Goal: Use online tool/utility: Utilize a website feature to perform a specific function

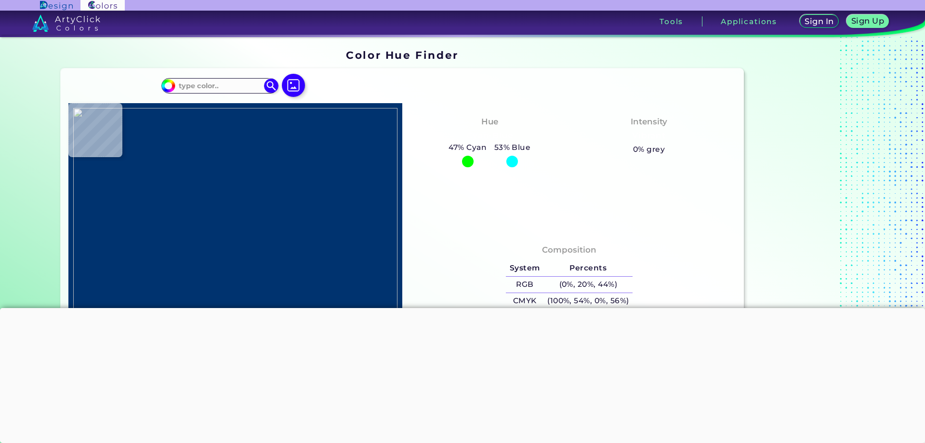
type input "#dedbcf"
type input "#DEDBCF"
type input "#e1ddd5"
type input "#E1DDD5"
type input "#000000"
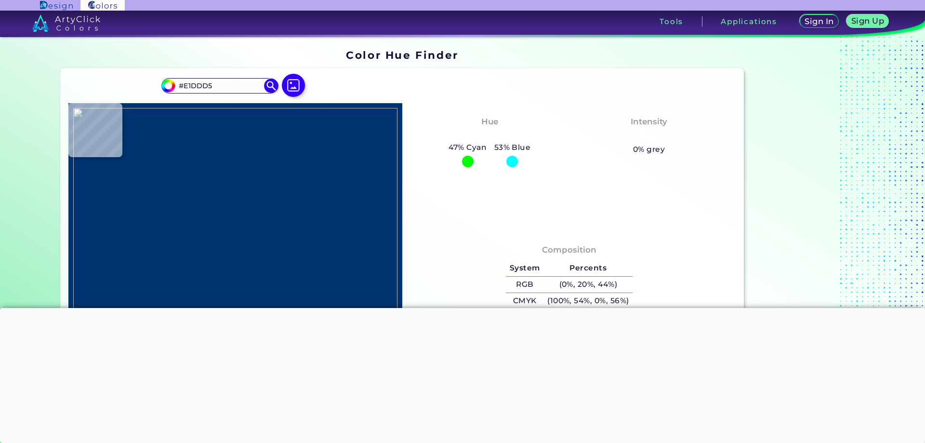
type input "#000000"
type input "#c7c1ac"
type input "#C7C1AC"
type input "#e5e5db"
type input "#E5E5DB"
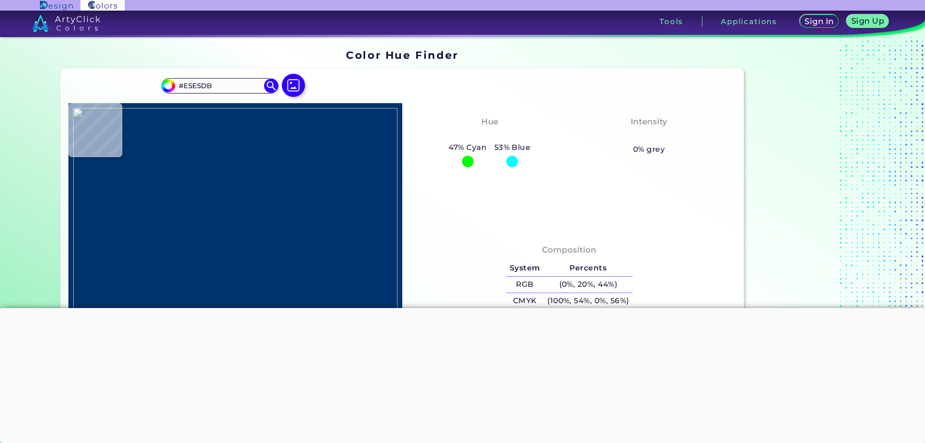
type input "#000000"
type input "#651e10"
type input "#651E10"
type input "#000000"
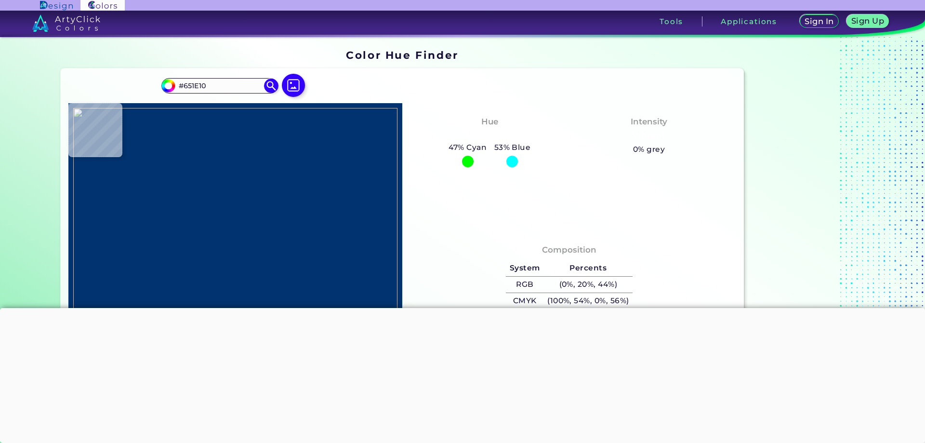
type input "#000000"
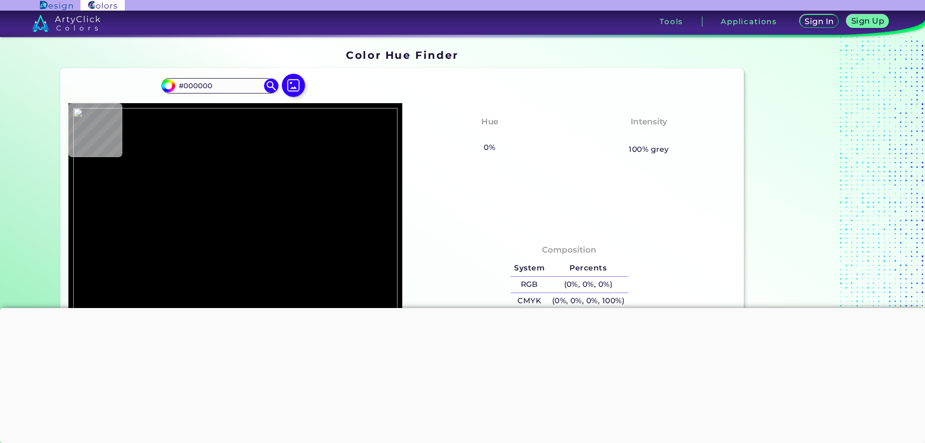
type input "#44150b"
type input "#44150B"
type input "#4f180d"
type input "#4F180D"
type input "#591a0e"
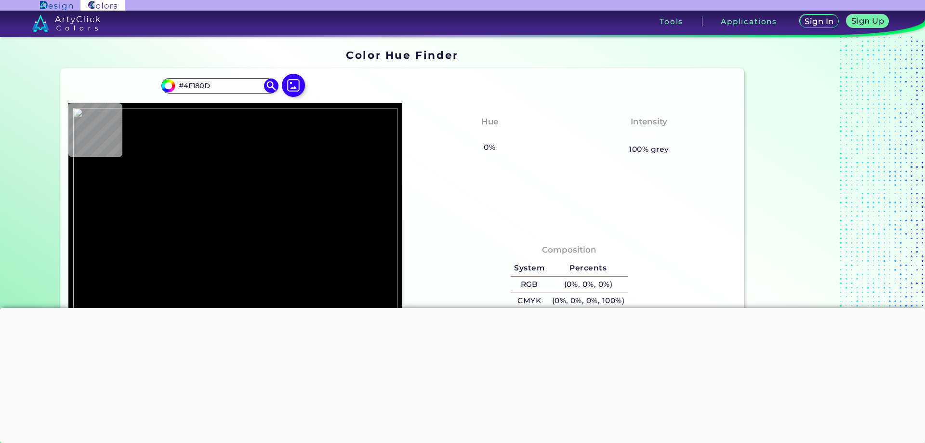
type input "#591A0E"
type input "#5c1a0e"
type input "#5C1A0E"
type input "#5a1a0d"
type input "#5A1A0D"
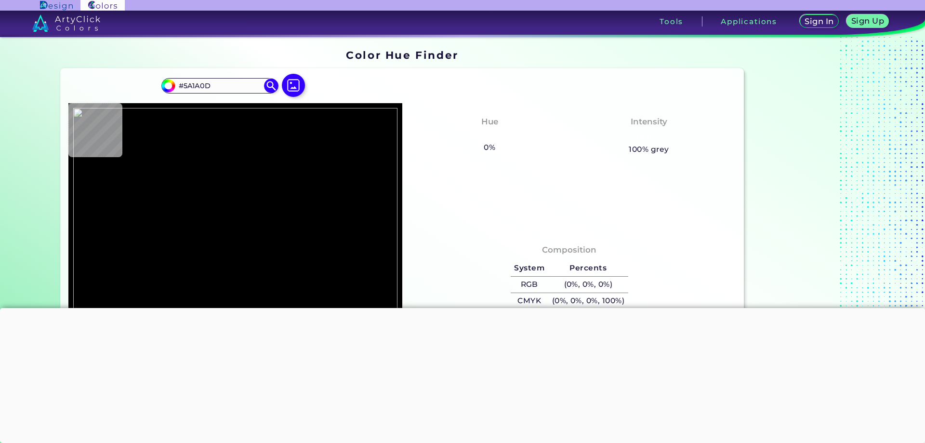
type input "#5a1908"
type input "#5A1908"
type input "#000000"
type input "#551100"
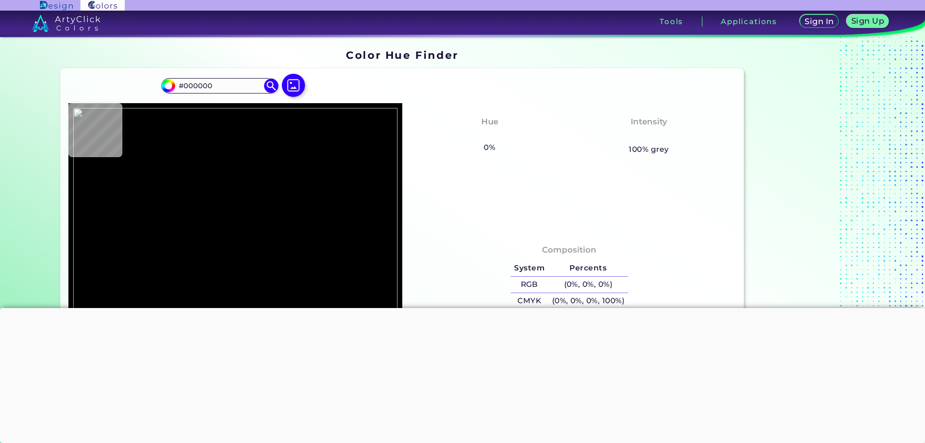
type input "#551100"
type input "#54190d"
type input "#54190D"
type input "#44150b"
type input "#44150B"
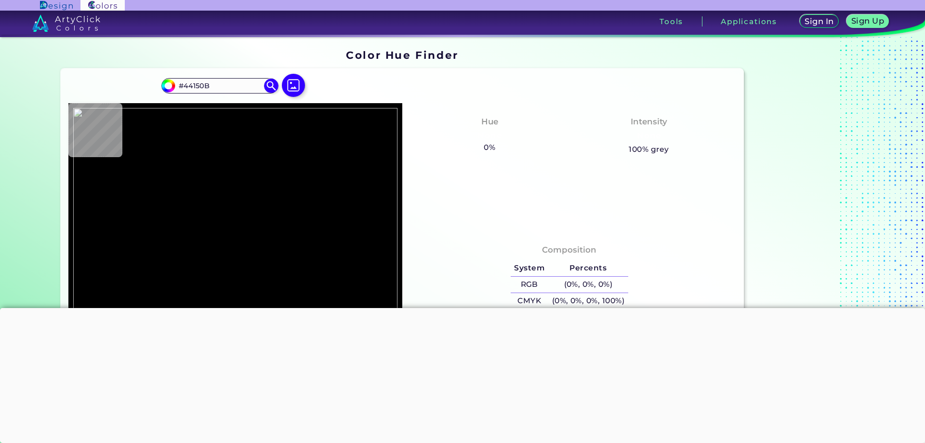
type input "#290c07"
type input "#290C07"
type input "#000000"
type input "#b5ac8a"
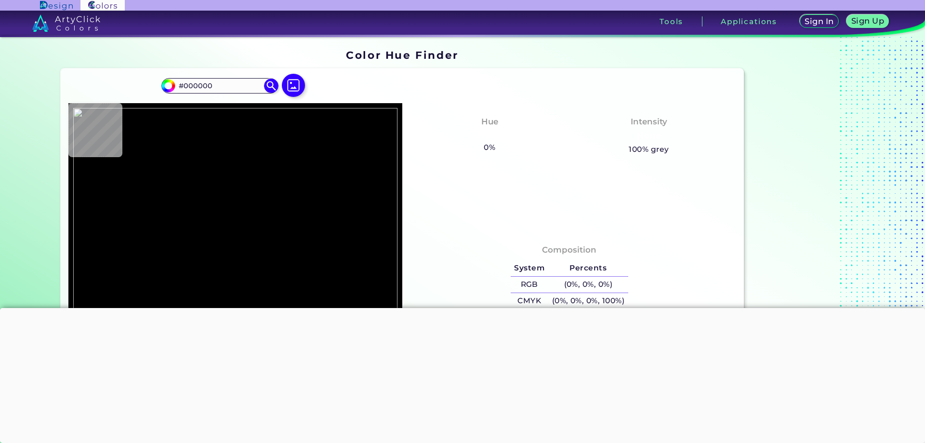
type input "#B5AC8A"
type input "#b5ad8c"
type input "#B5AD8C"
type input "#000000"
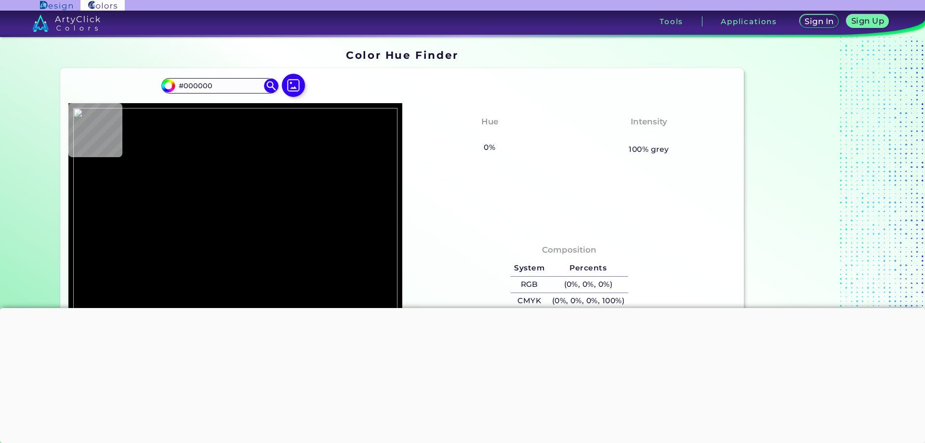
type input "#b8ae8e"
type input "#B8AE8E"
type input "#beb89e"
type input "#BEB89E"
type input "#af8676"
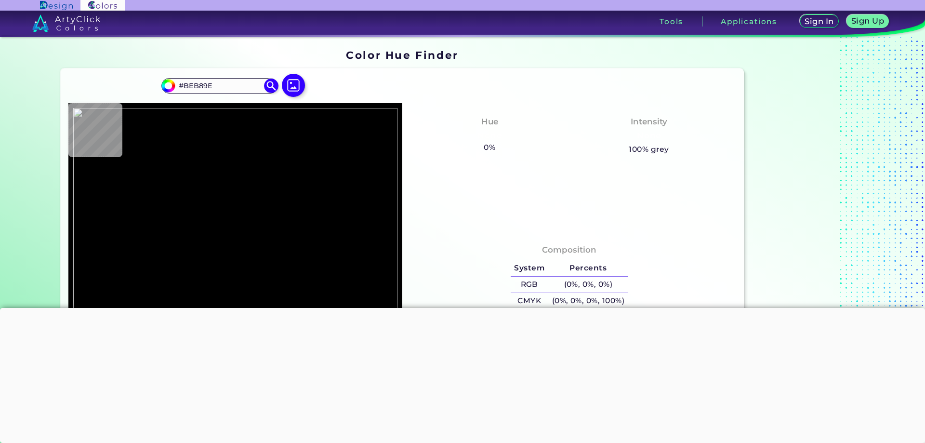
type input "#AF8676"
type input "#9a6a5d"
type input "#9A6A5D"
type input "#873221"
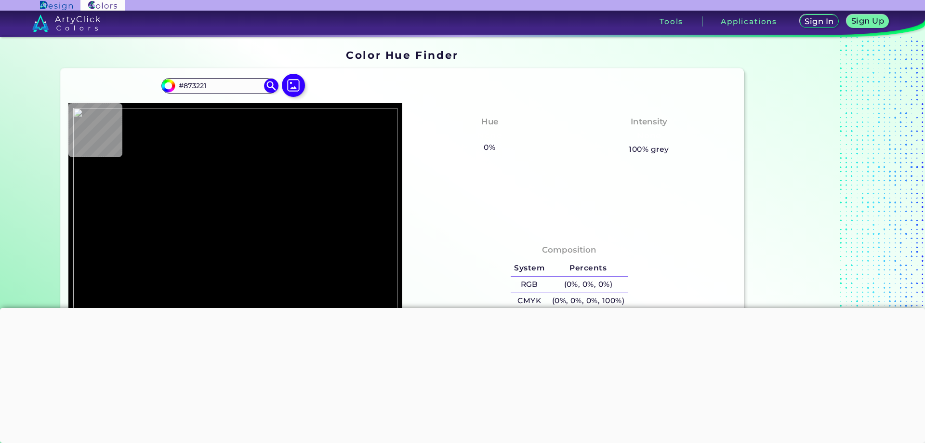
type input "#7e2715"
type input "#7E2715"
type input "#692011"
type input "#6e2212"
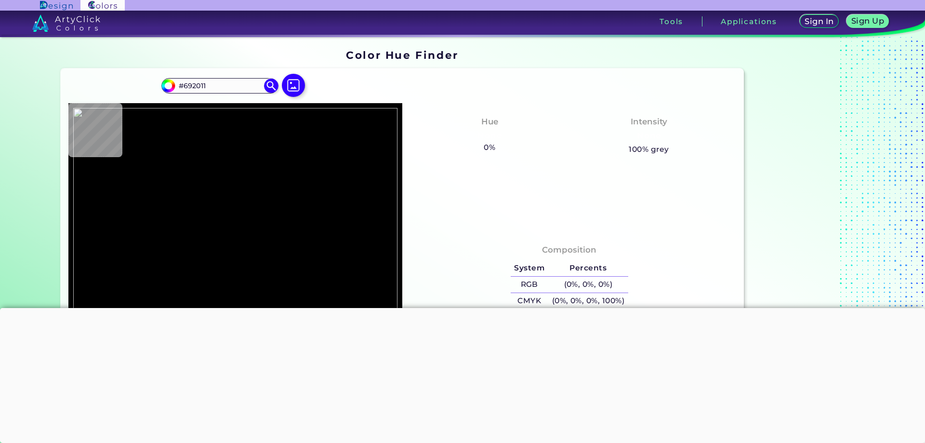
type input "#6E2212"
type input "#842917"
type input "#922d19"
type input "#922D19"
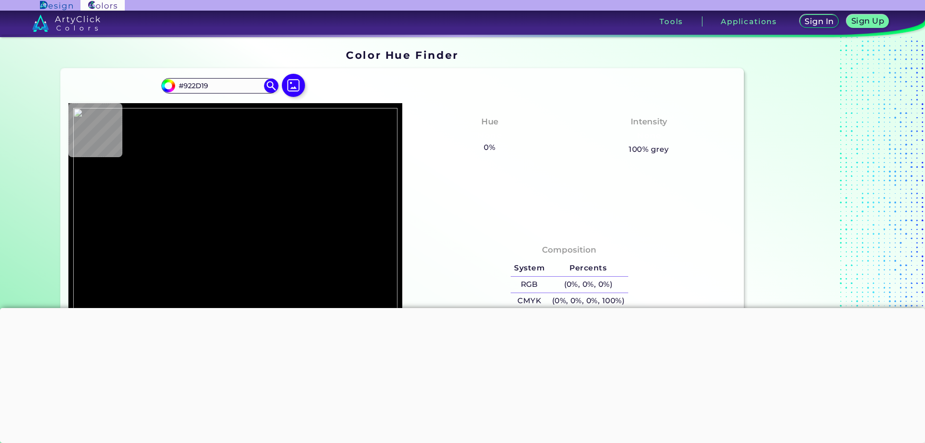
type input "#a3321c"
type input "#A3321C"
type input "#b3371e"
type input "#B3371E"
type input "#bd3a20"
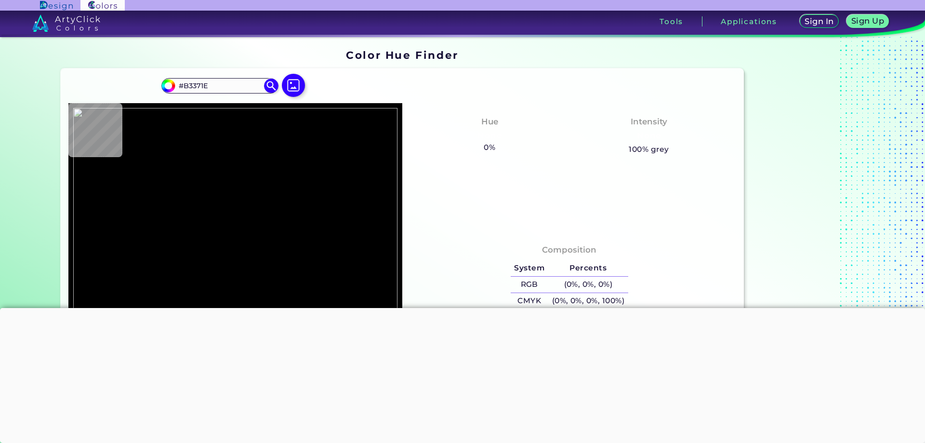
type input "#BD3A20"
type input "#c43d22"
type input "#C43D22"
type input "#ca3f23"
type input "#CA3F23"
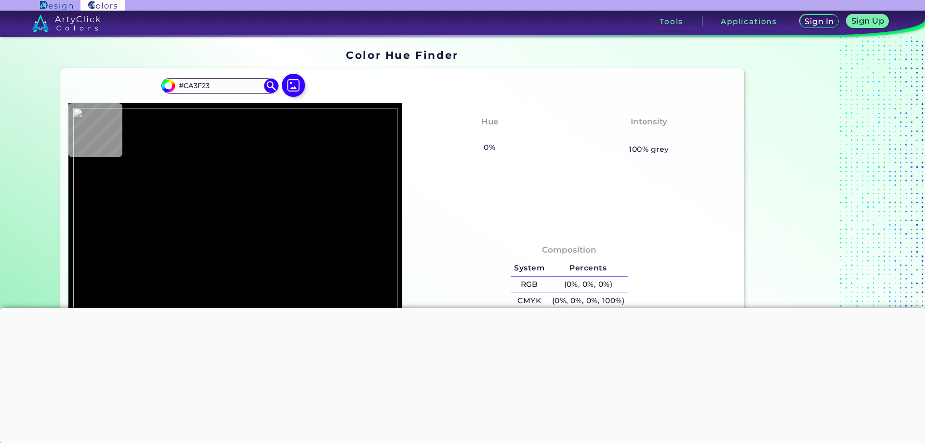
type input "#d24226"
type input "#D24226"
type input "#d84527"
type input "#D84527"
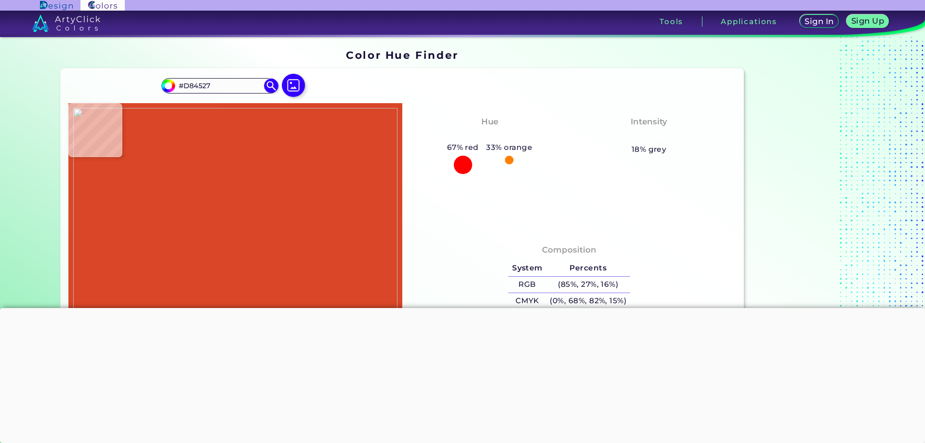
type input "#da4628"
type input "#DA4628"
type input "#dc4729"
type input "#DC4729"
type input "#da4628"
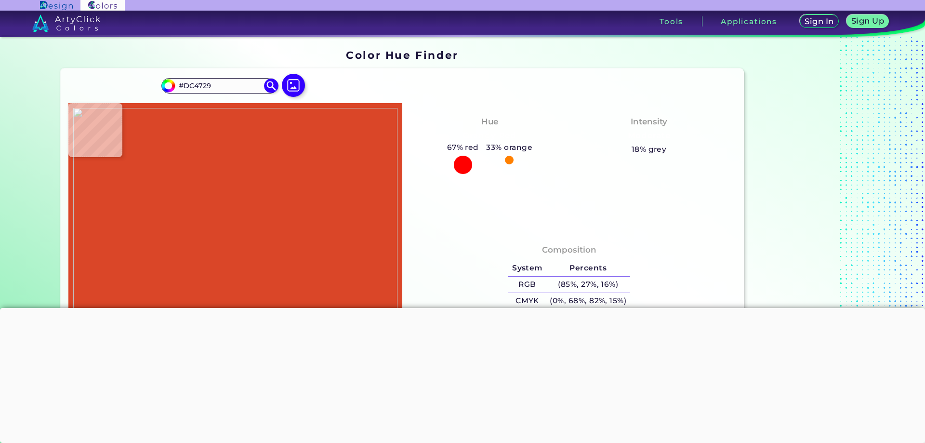
type input "#DA4628"
type input "#d64427"
type input "#D64427"
type input "#d24226"
type input "#D24226"
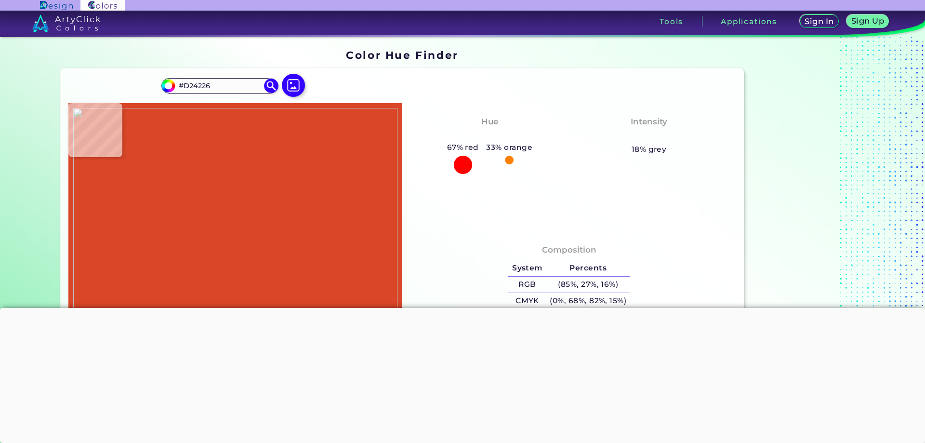
type input "#ce4125"
type input "#CE4125"
type input "#ca3f24"
type input "#CA3F24"
type input "#c23d22"
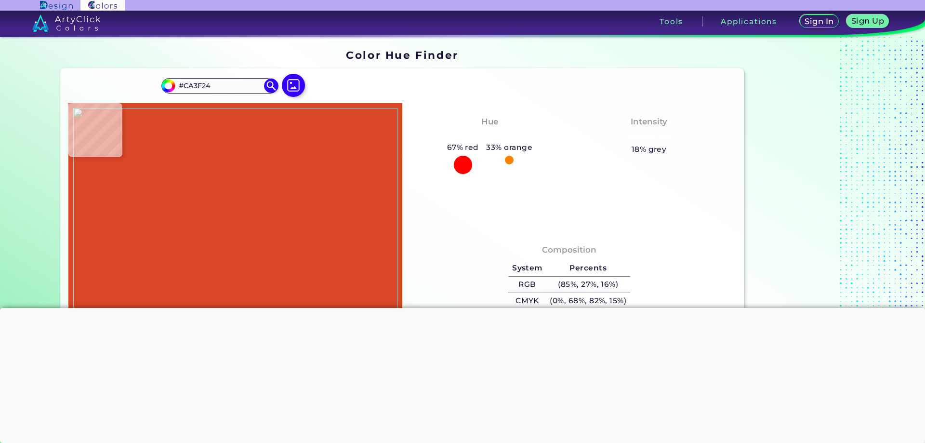
type input "#C23D22"
type input "#b83920"
type input "#B83920"
type input "#b4381f"
type input "#B4381F"
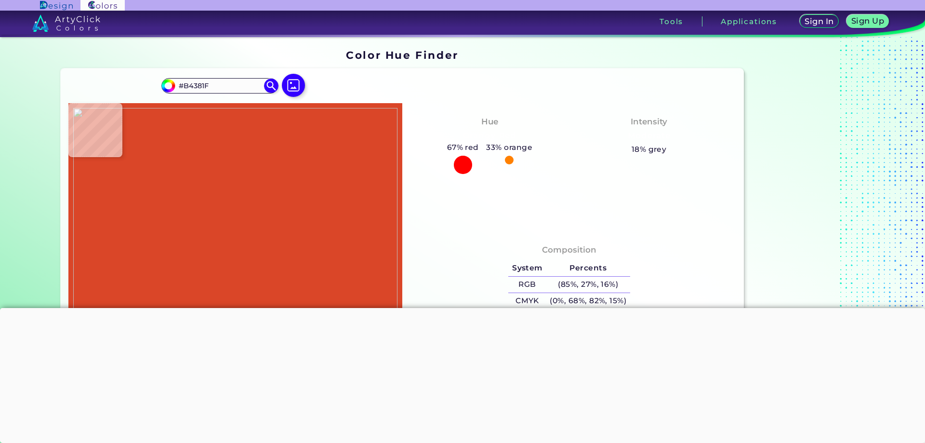
type input "#a8341d"
type input "#A8341D"
type input "#9f311c"
type input "#9F311C"
type input "#9d311c"
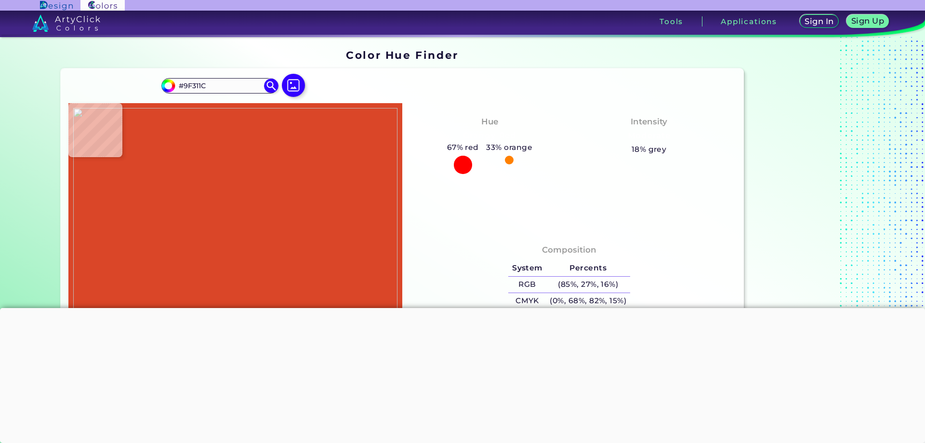
type input "#9D311C"
type input "#9b301b"
type input "#9B301B"
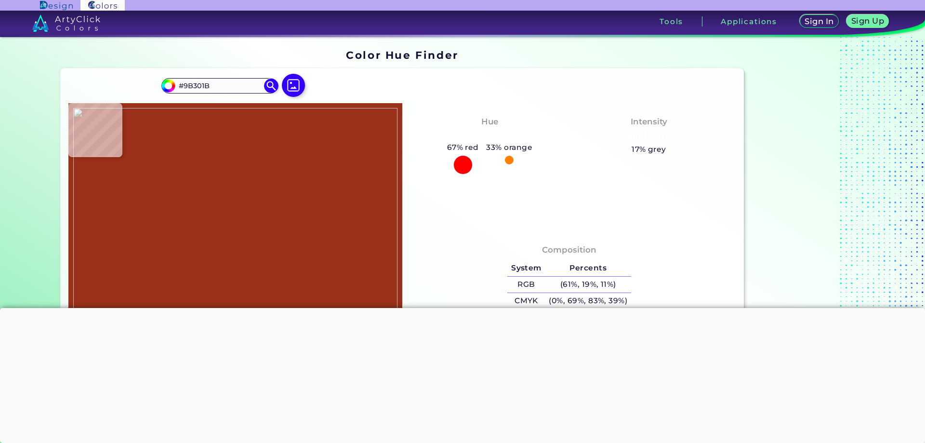
type input "#9d311c"
type input "#9D311C"
type input "#a1321c"
type input "#A1321C"
type input "#a2321c"
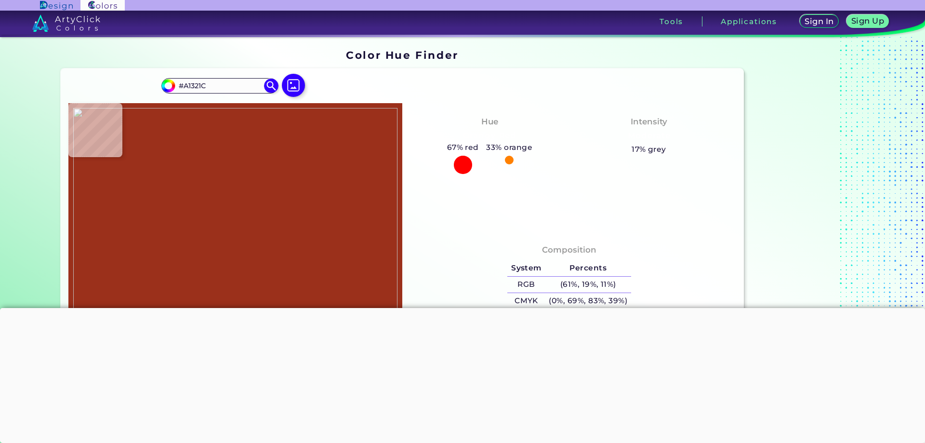
type input "#A2321C"
type input "#a8341d"
type input "#A8341D"
type input "#aa351d"
type input "#AA351D"
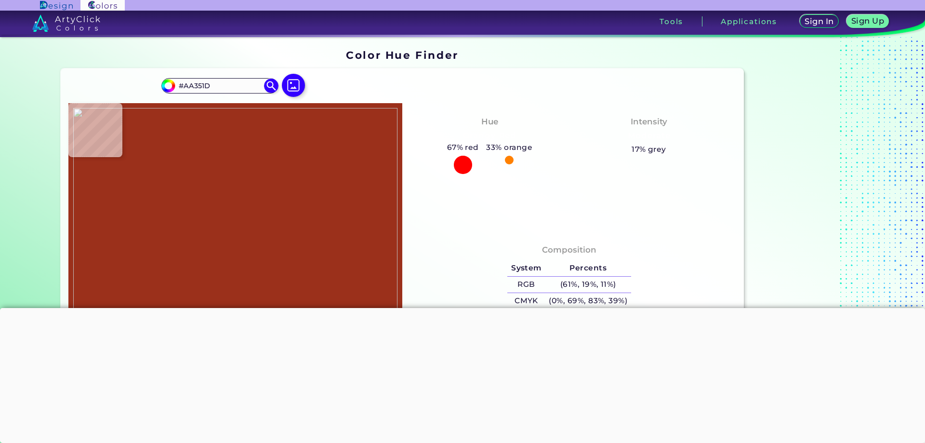
type input "#ae361e"
type input "#AE361E"
type input "#b0361e"
type input "#B0361E"
type input "#b83920"
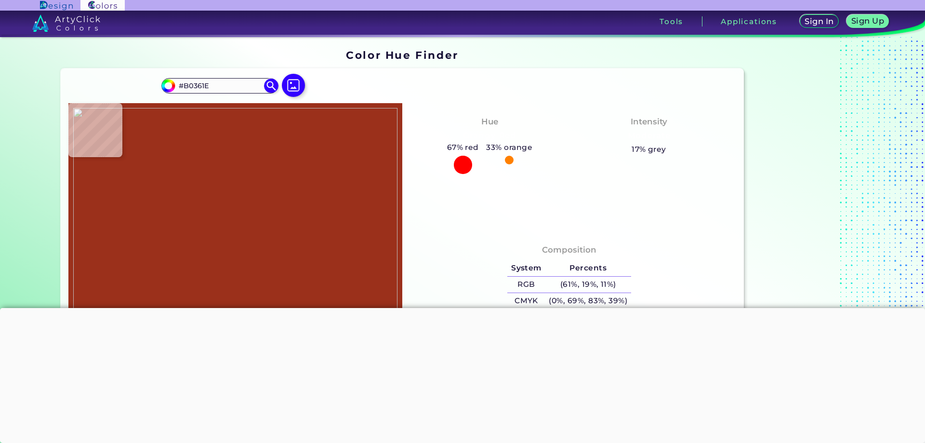
type input "#B83920"
type input "#bc3a21"
type input "#BC3A21"
type input "#be3b21"
type input "#BE3B21"
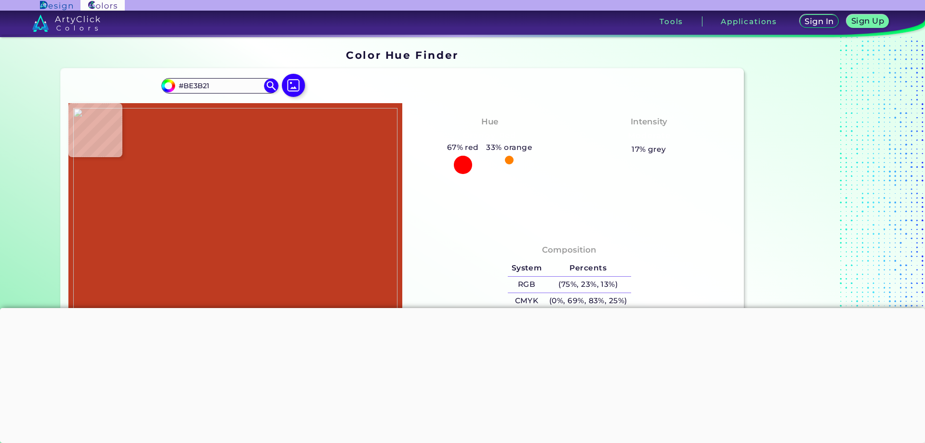
type input "#c23d22"
type input "#C23D22"
type input "#c63e23"
type input "#C63E23"
type input "#c83f23"
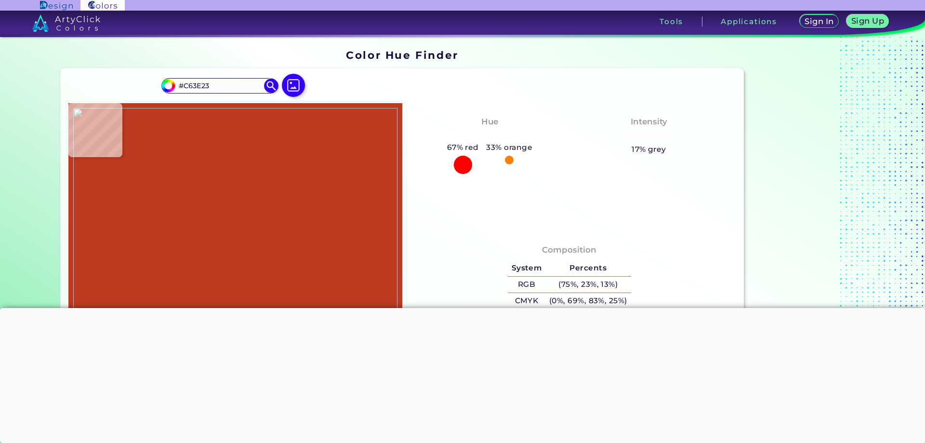
type input "#C83F23"
type input "#cc4024"
type input "#CC4024"
type input "#ce4125"
type input "#CE4125"
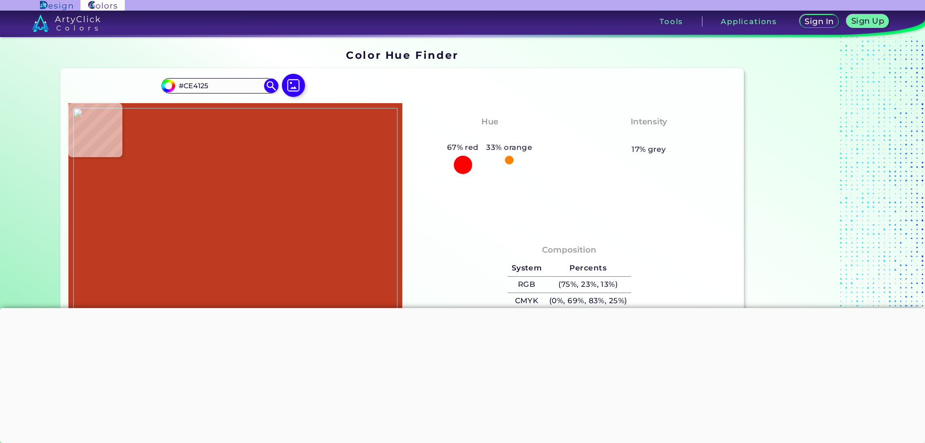
type input "#d04225"
type input "#D04225"
type input "#d44326"
type input "#D44326"
type input "#d64427"
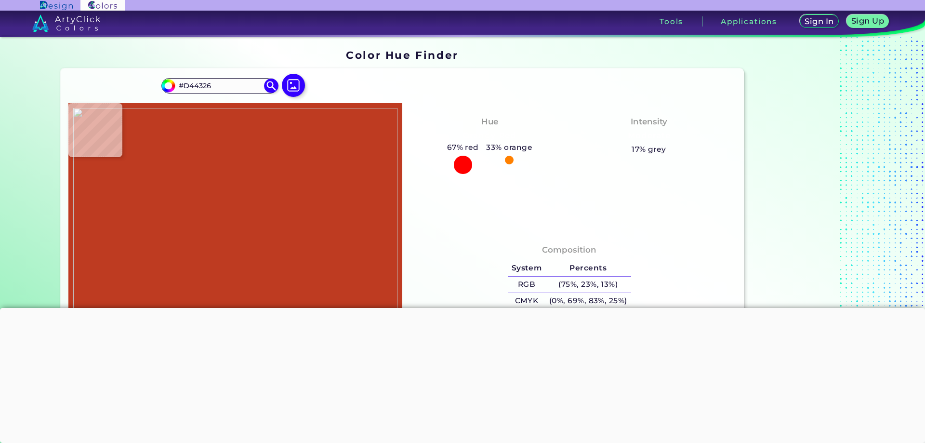
type input "#D64427"
type input "#da4628"
type input "#DA4628"
type input "#dc4729"
type input "#DC4729"
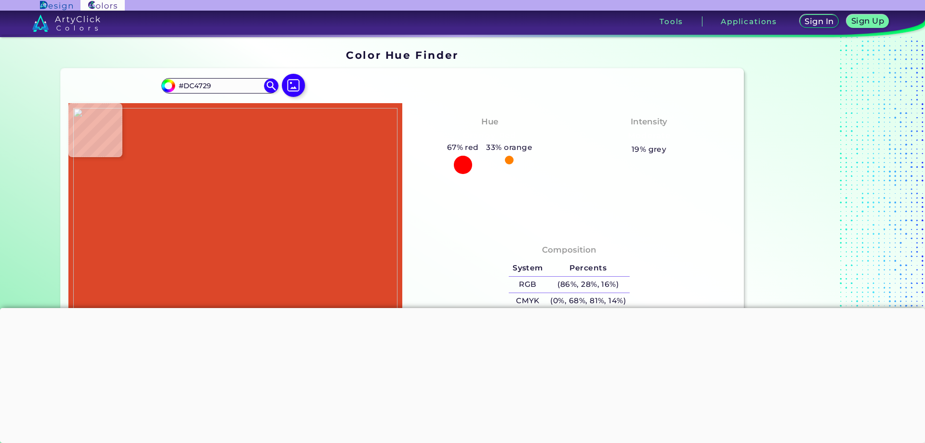
click at [194, 196] on img at bounding box center [235, 263] width 324 height 311
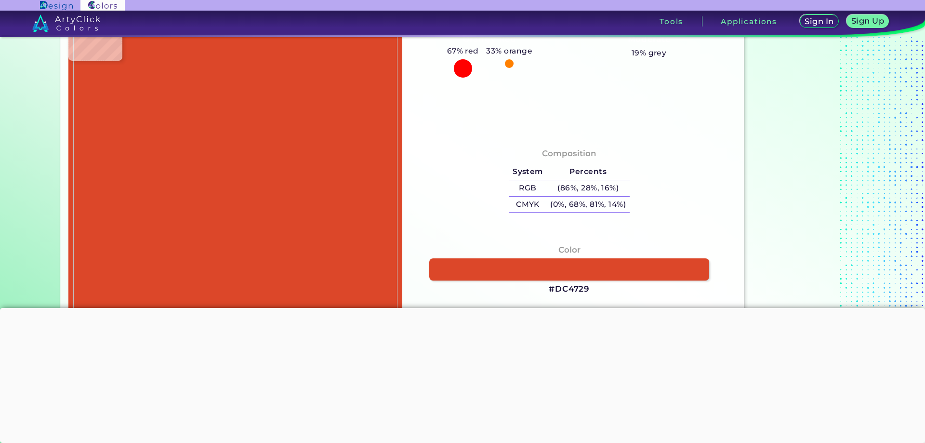
scroll to position [145, 0]
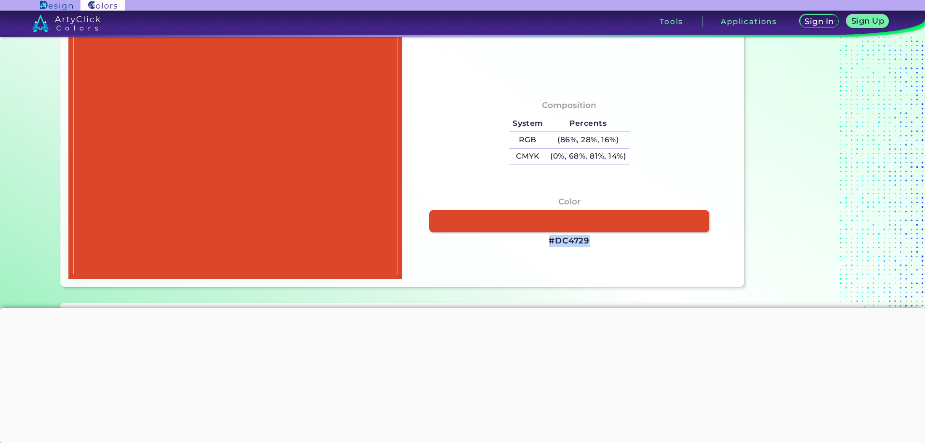
drag, startPoint x: 595, startPoint y: 238, endPoint x: 599, endPoint y: 244, distance: 7.1
click at [599, 244] on div "Color #DC4729" at bounding box center [569, 221] width 318 height 61
copy div "#DC4729"
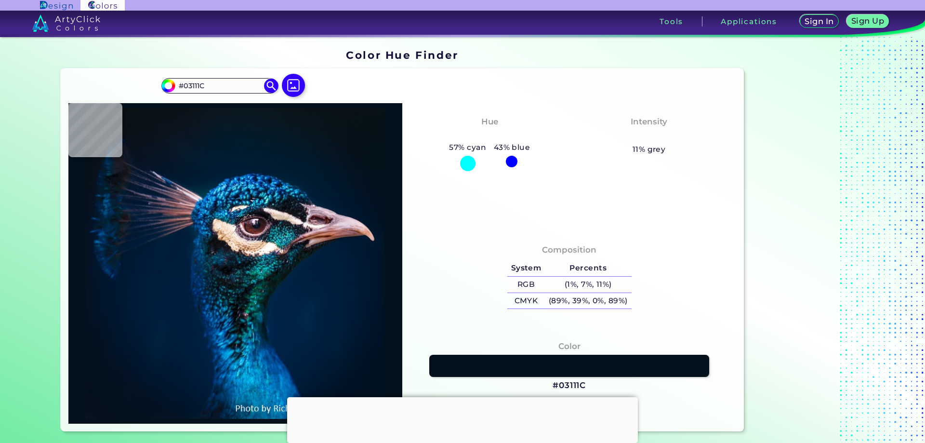
type input "#03111a"
type input "#03111A"
type input "#04111a"
type input "#04111A"
type input "#05121a"
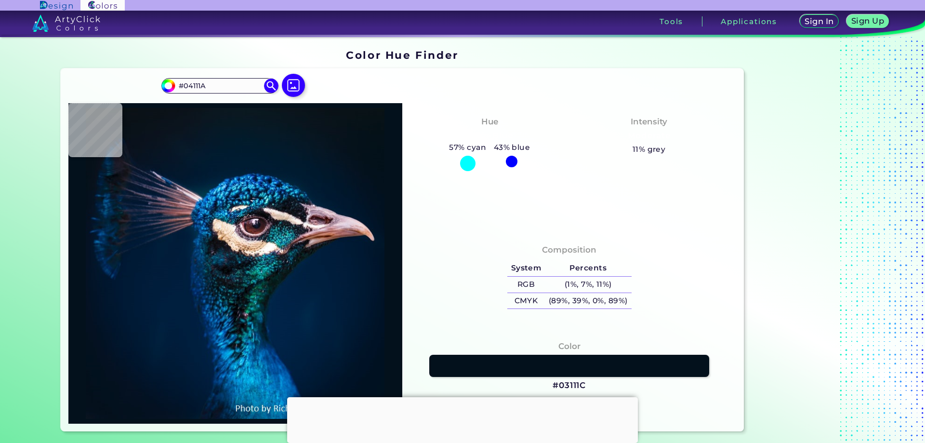
type input "#05121A"
type input "#05121b"
type input "#05121B"
type input "#05121a"
type input "#05121A"
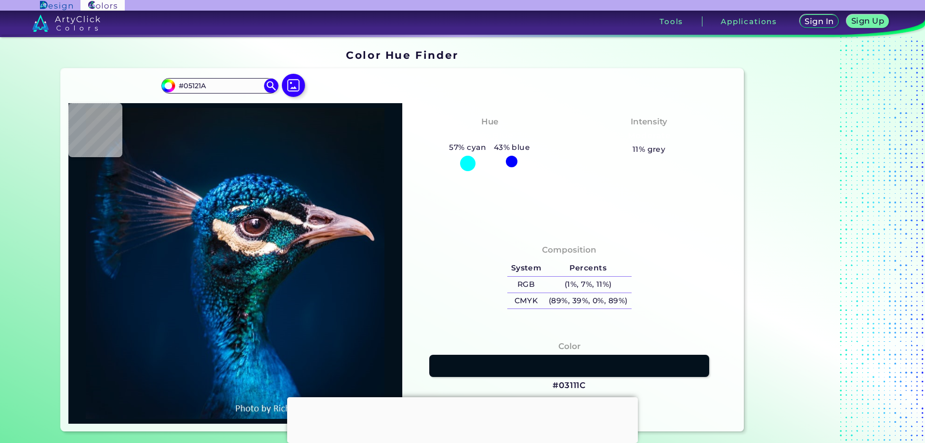
type input "#051218"
type input "#091219"
type input "#091217"
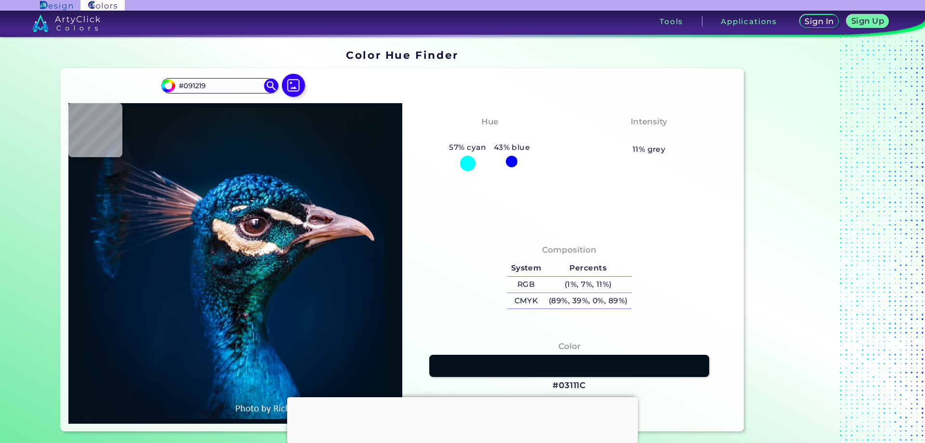
type input "#091217"
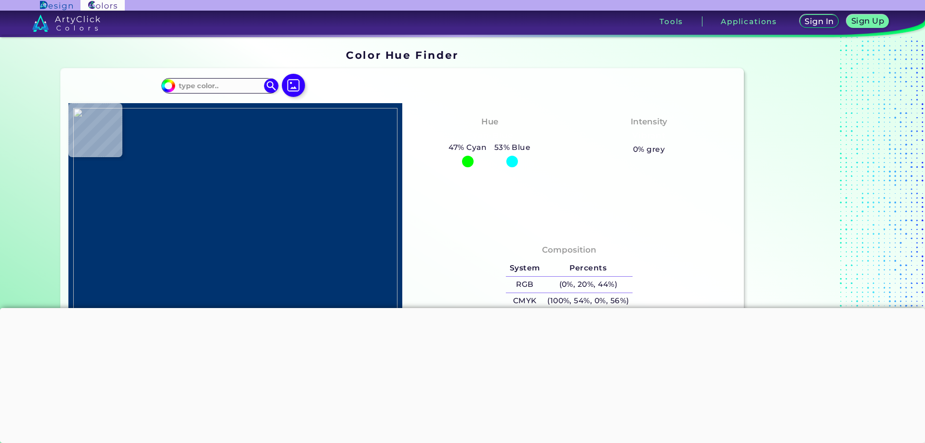
type input "#e4e2d8"
type input "#E4E2D8"
type input "#000000"
type input "#c1baa3"
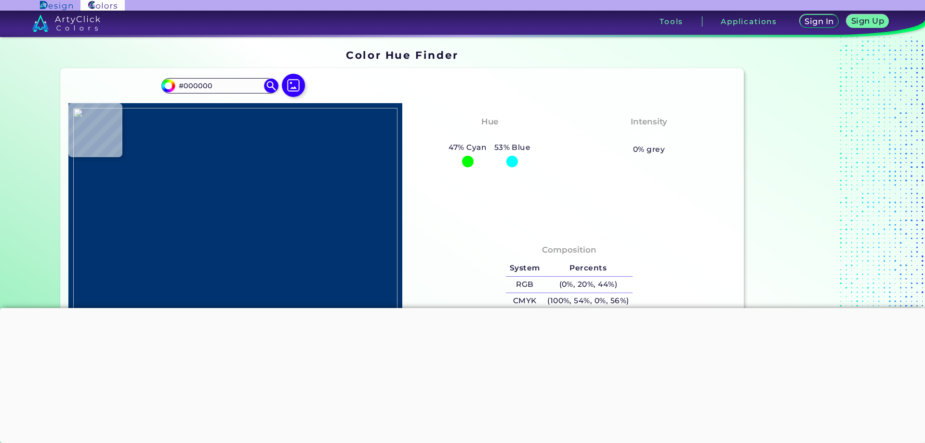
type input "#C1BAA3"
type input "#e4e2d8"
type input "#E4E2D8"
type input "#80493d"
type input "#80493D"
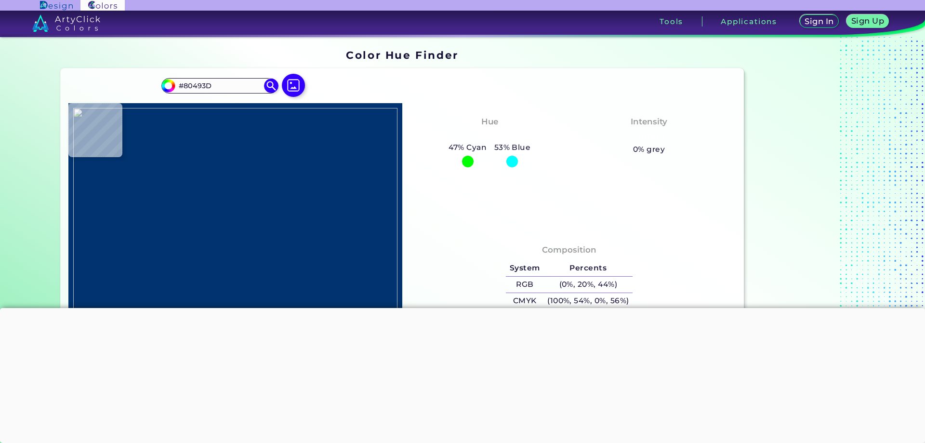
type input "#651e10"
type input "#651E10"
type input "#000000"
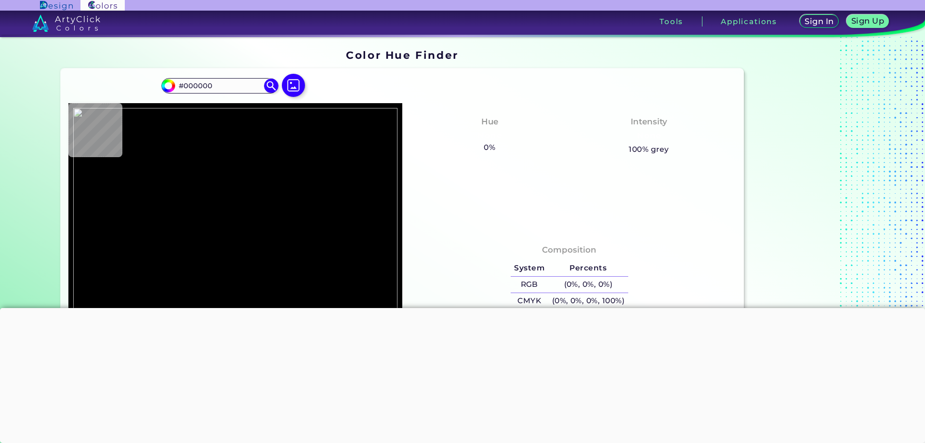
type input "#e6e4db"
type input "#E6E4DB"
type input "#c5bfa9"
type input "#C5BFA9"
type input "#cdc8b6"
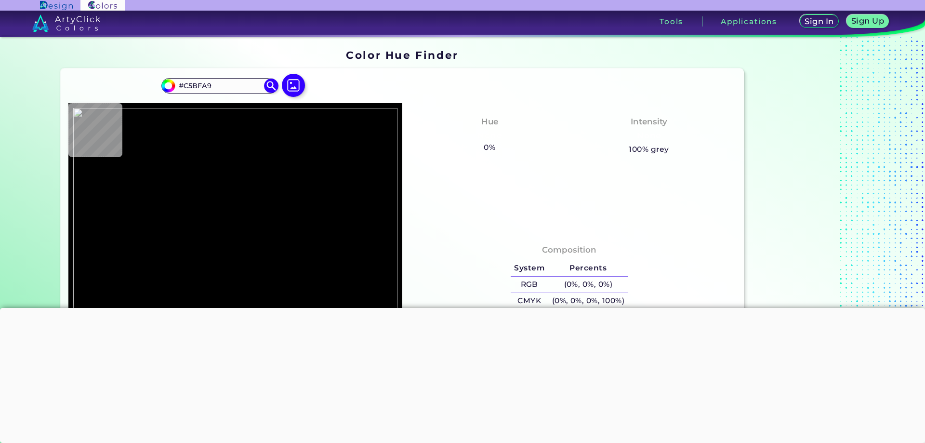
type input "#CDC8B6"
type input "#000000"
type input "#c5bda5"
type input "#C5BDA5"
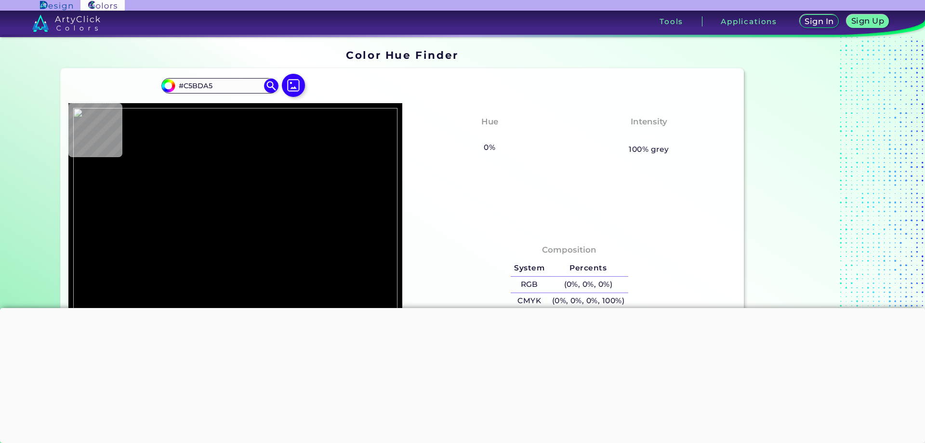
type input "#c3b8a3"
type input "#C3B8A3"
type input "#c2bba1"
type input "#C2BBA1"
type input "#bfb9a1"
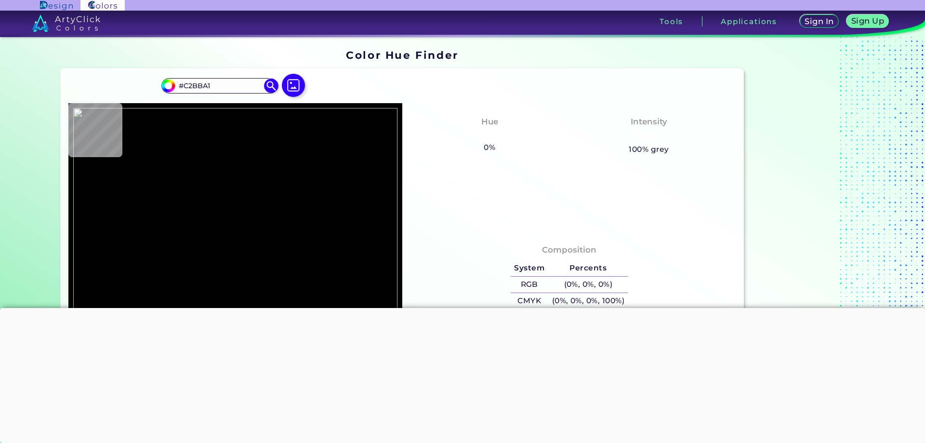
type input "#BFB9A1"
type input "#bfb8a0"
type input "#BFB8A0"
type input "#bcb69c"
type input "#BCB69C"
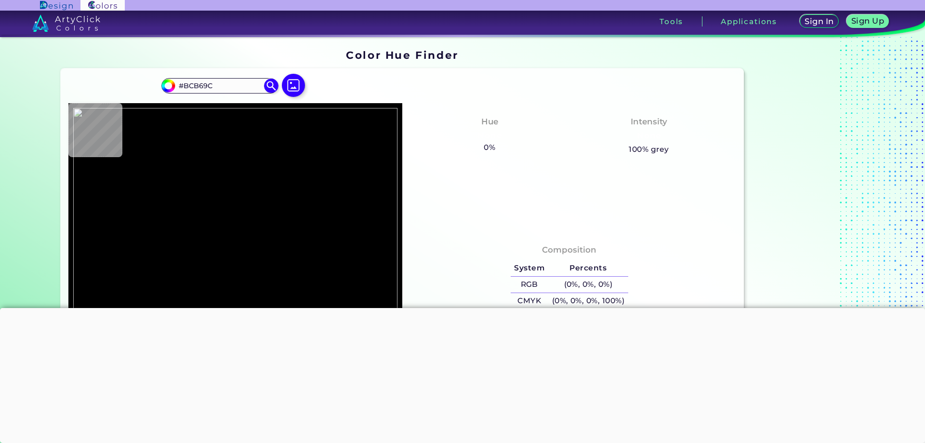
type input "#bcb69b"
type input "#BCB69B"
type input "#bab497"
type input "#BAB497"
type input "#b9b293"
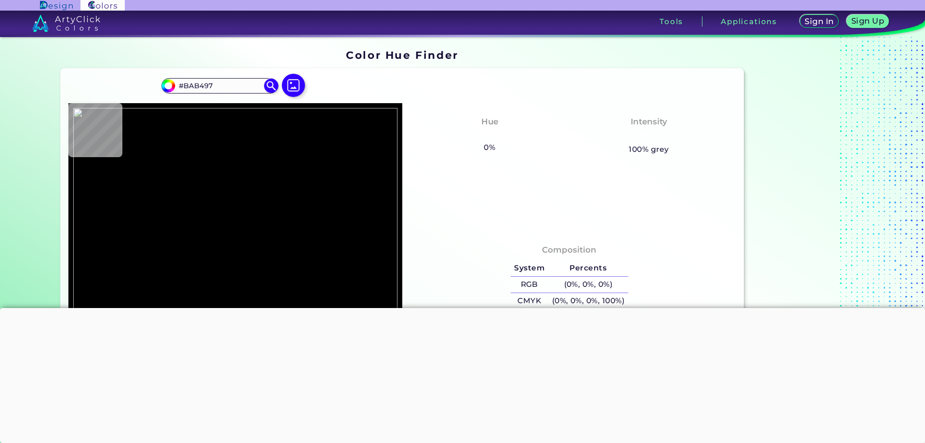
type input "#B9B293"
type input "#b9b294"
type input "#B9B294"
type input "#bab395"
type input "#BAB395"
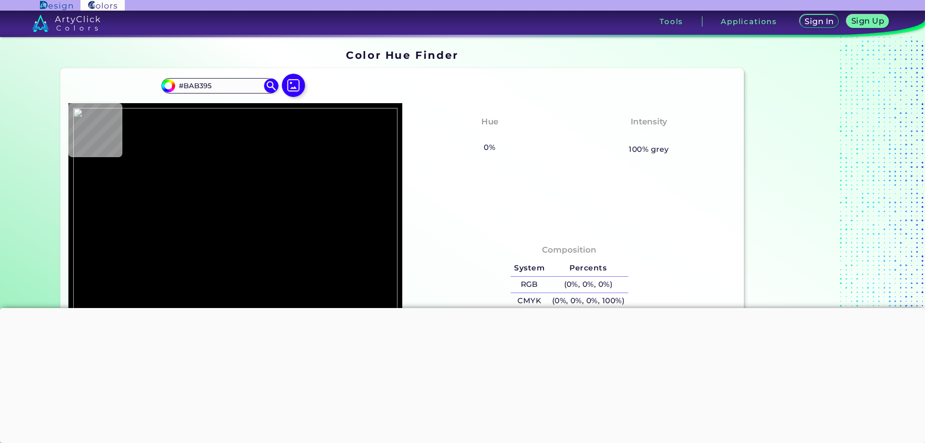
type input "#b9b294"
type input "#B9B294"
type input "#bab395"
type input "#BAB395"
type input "#b8a487"
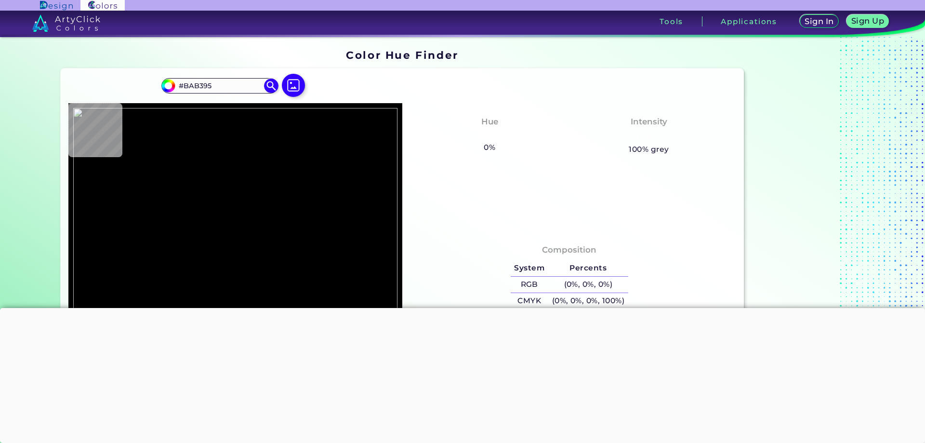
type input "#B8A487"
type input "#b58e76"
type input "#B58E76"
type input "#b07e67"
type input "#B07E67"
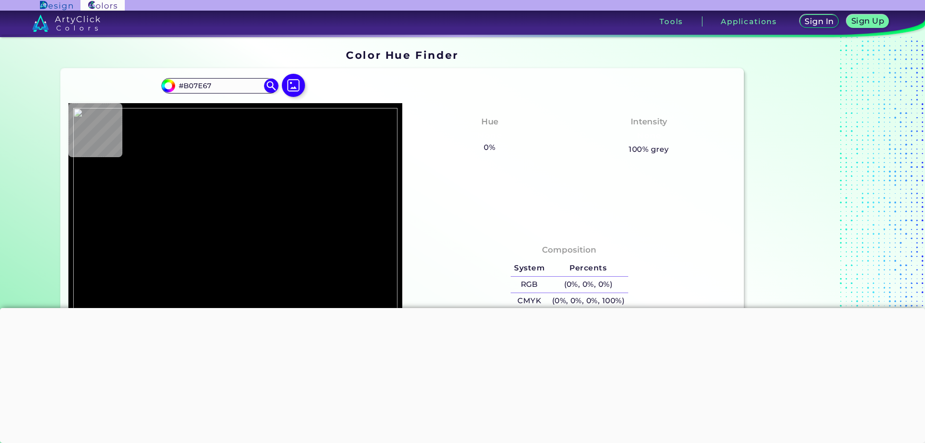
type input "#ad7762"
type input "#AD7762"
type input "#a0523e"
type input "#A0523E"
type input "#9d4935"
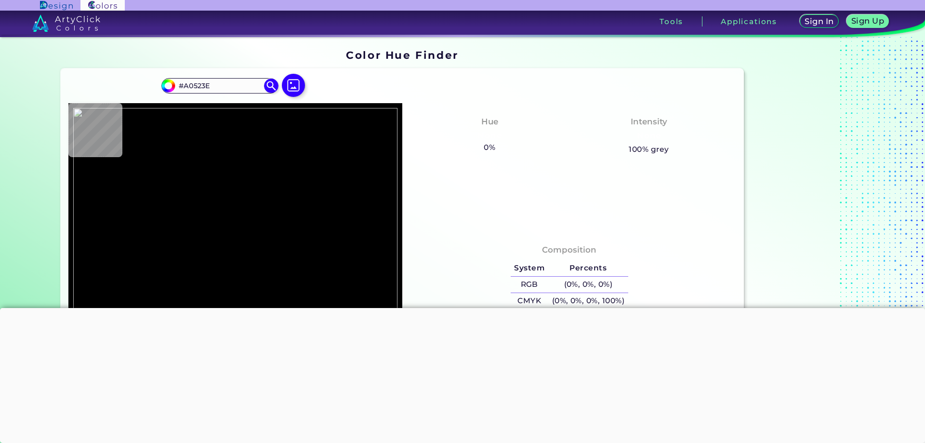
type input "#9D4935"
type input "#933622"
type input "#8e2c19"
type input "#8E2C19"
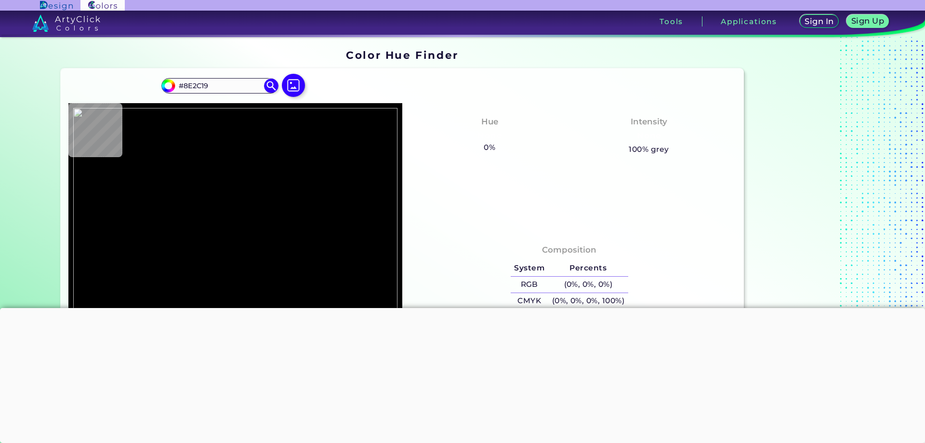
type input "#8b2b18"
type input "#8B2B18"
type input "#882a17"
type input "#882A17"
type input "#872a17"
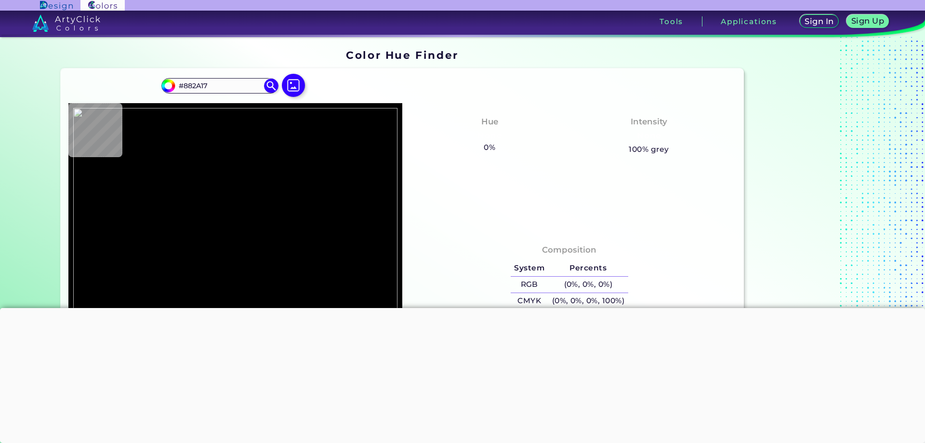
type input "#872A17"
type input "#842917"
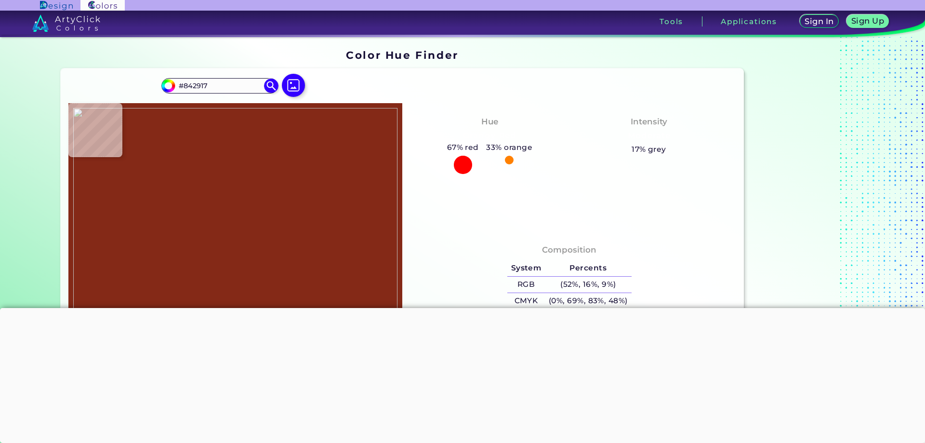
type input "#832816"
type input "#842917"
type input "#872a17"
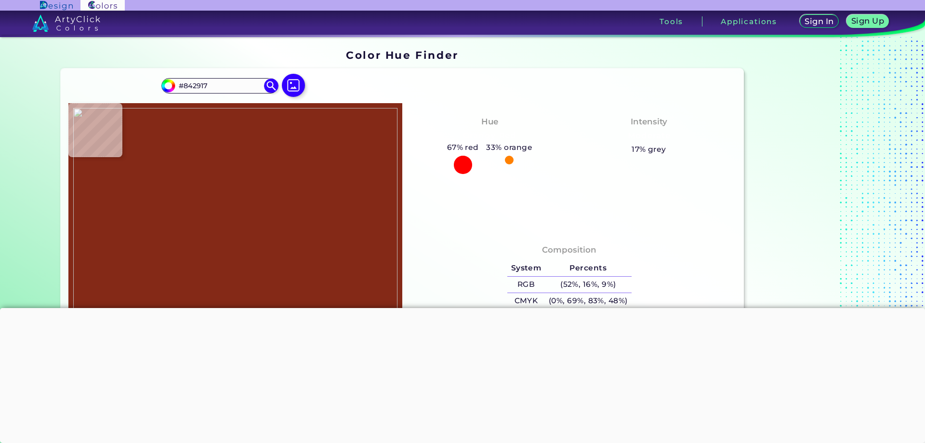
type input "#872A17"
type input "#892a17"
type input "#892A17"
type input "#8f2c19"
type input "#8F2C19"
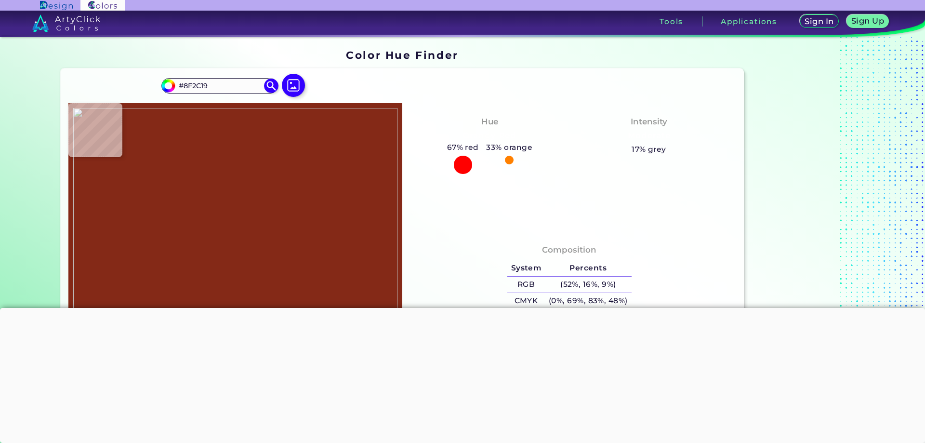
type input "#902d19"
type input "#902D19"
type input "#992f1a"
type input "#992F1A"
type input "#9e311b"
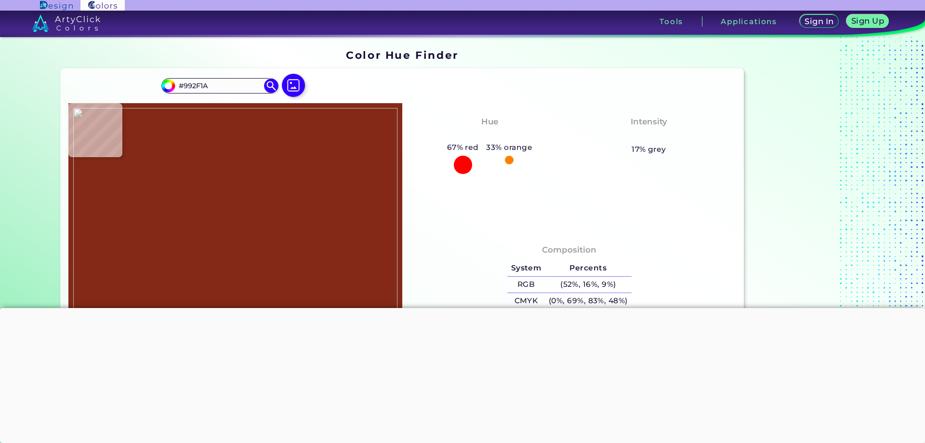
type input "#9E311B"
type input "#a7331d"
type input "#A7331D"
type input "#ad351e"
type input "#AD351E"
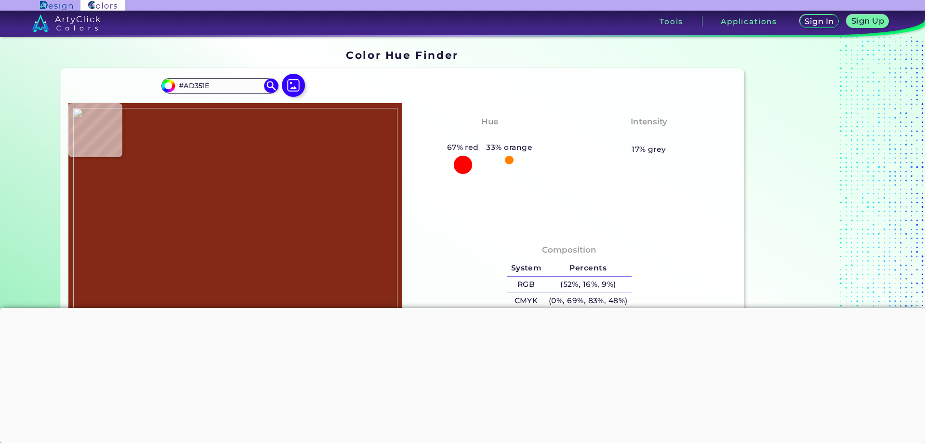
type input "#b3371e"
type input "#B3371E"
type input "#9b301b"
type input "#9B301B"
type input "#8b2b18"
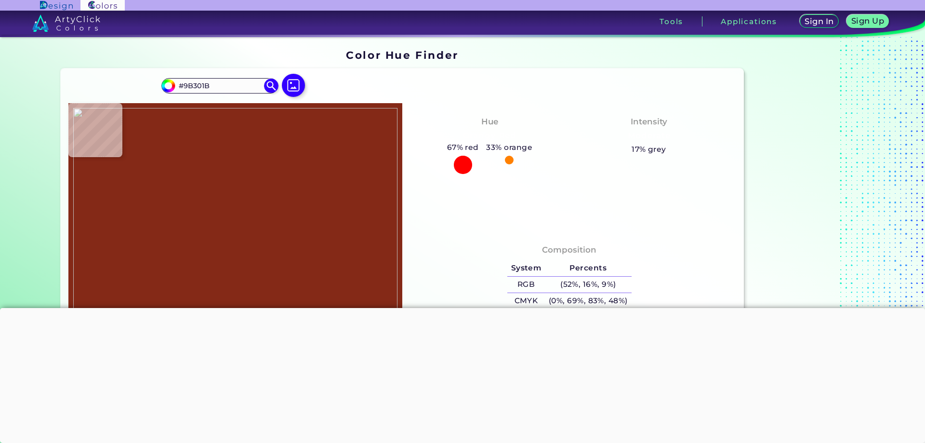
type input "#8B2B18"
type input "#772512"
type input "#000000"
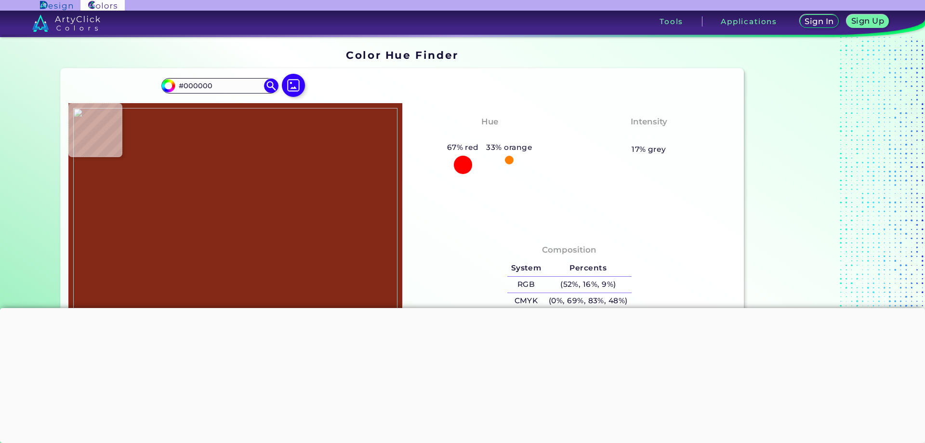
type input "#c5bda5"
type input "#C5BDA5"
type input "#c1bba3"
type input "#C1BBA3"
type input "#d0ccbb"
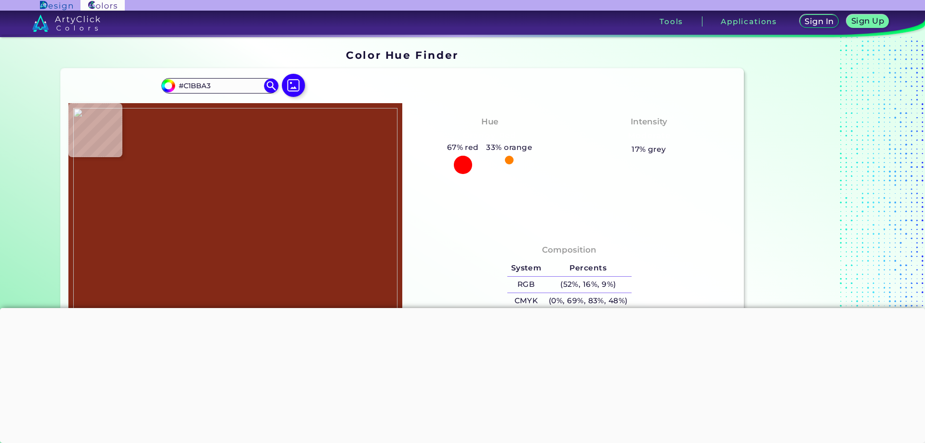
type input "#D0CCBB"
type input "#cec9b7"
type input "#CEC9B7"
type input "#beb79d"
type input "#BEB79D"
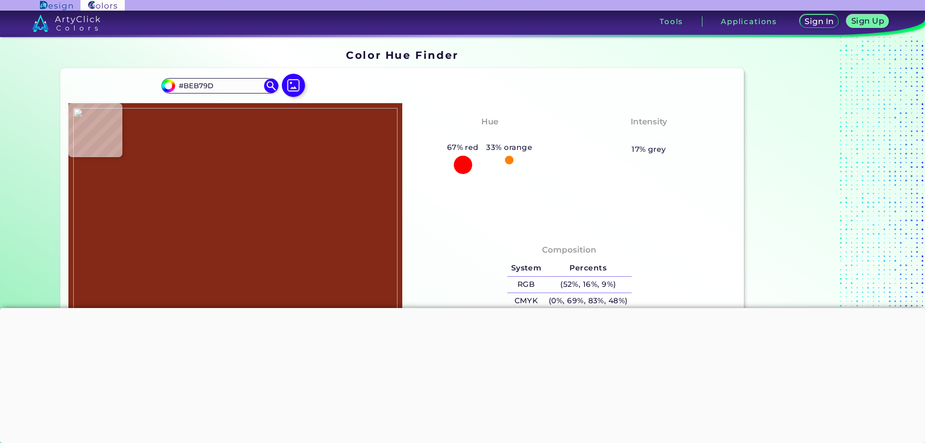
type input "#c1bba3"
type input "#C1BBA3"
type input "#c9c4b0"
type input "#C9C4B0"
type input "#d1cdbd"
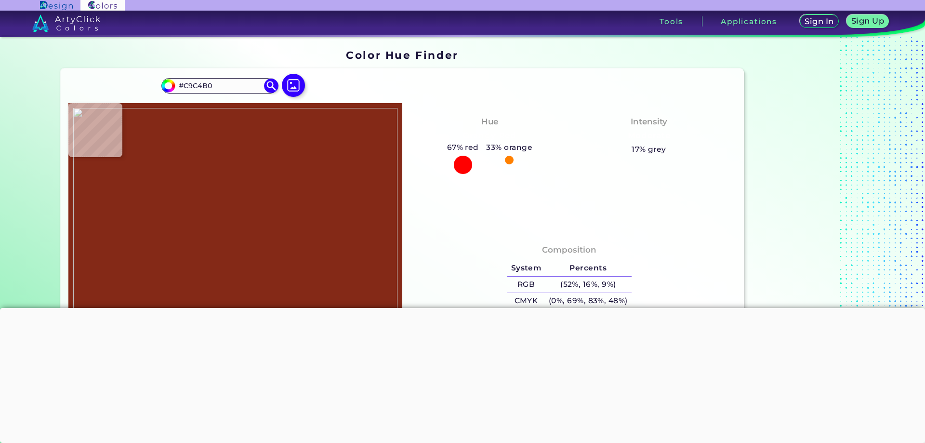
type input "#D1CDBD"
type input "#d0ccbb"
type input "#D0CCBB"
type input "#ccc8b6"
type input "#CCC8B6"
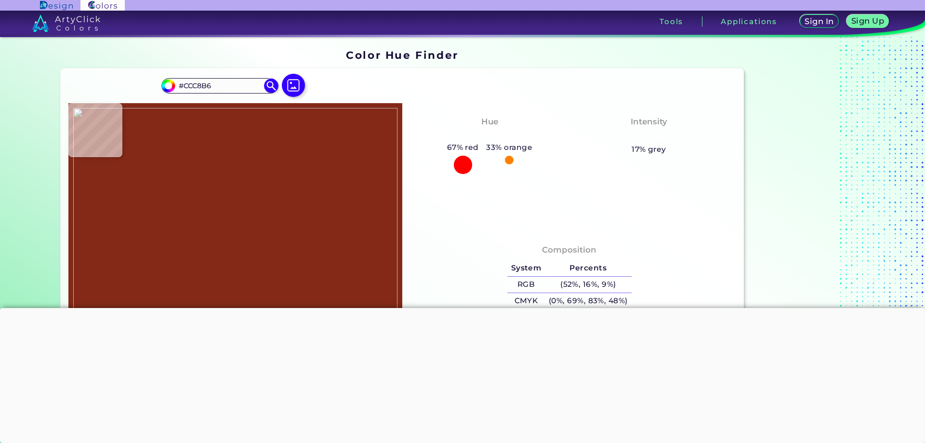
type input "#c8c1ac"
type input "#C8C1AC"
type input "#c1b9a1"
type input "#C1B9A1"
type input "#c3b9a0"
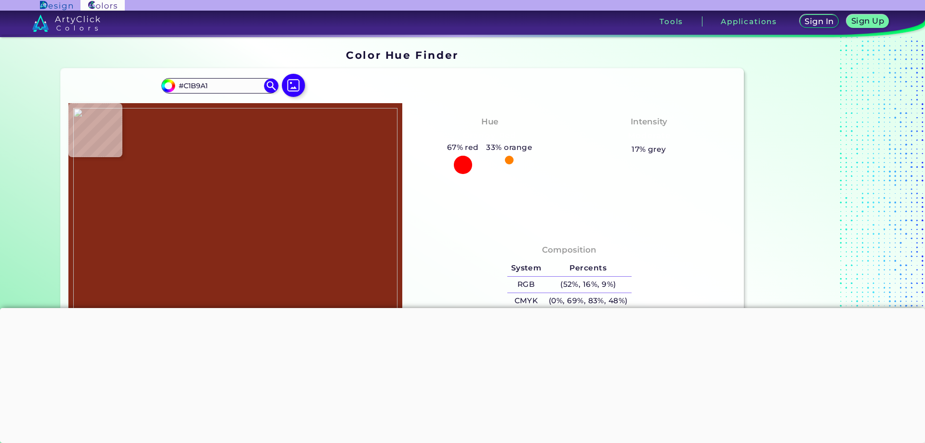
type input "#C3B9A0"
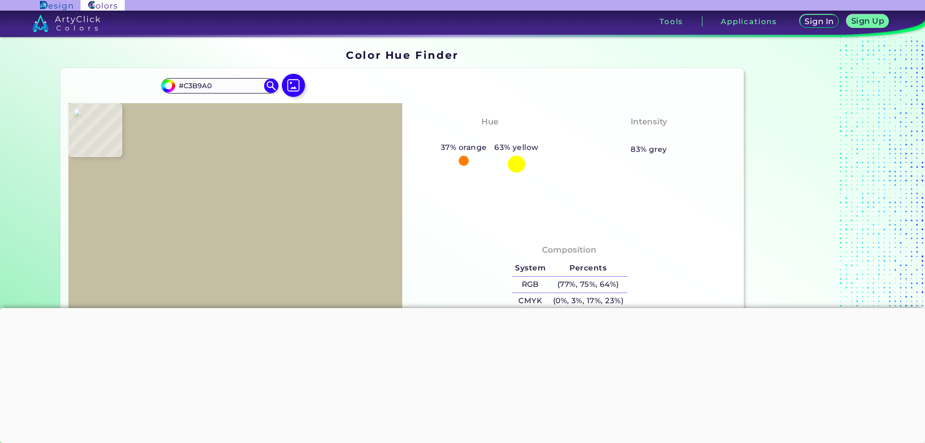
type input "#c4bea3"
type input "#C4BEA3"
type input "#ffaaaa"
type input "#FFAAAA"
type input "#000000"
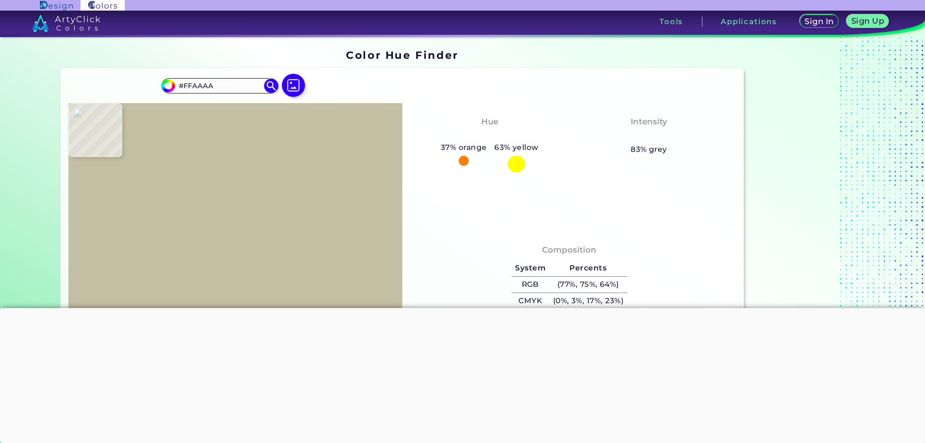
type input "#000000"
type input "#230900"
type input "#240700"
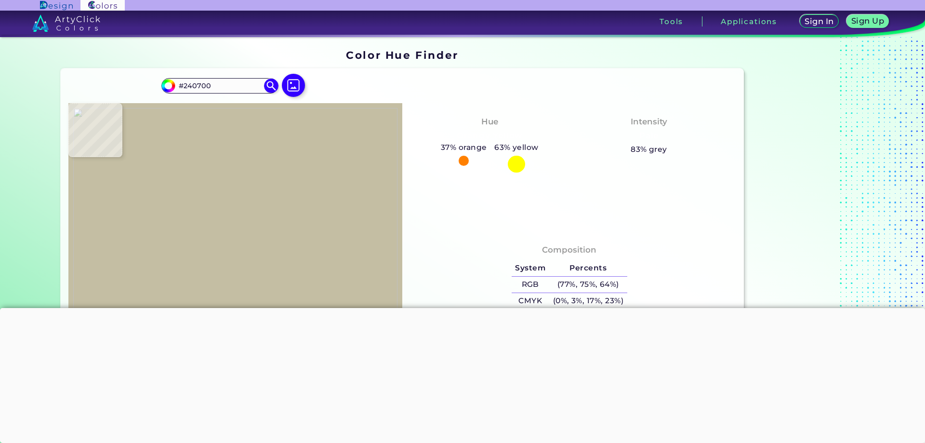
type input "#260b05"
type input "#260B05"
type input "#240b04"
type input "#240B04"
type input "#250b06"
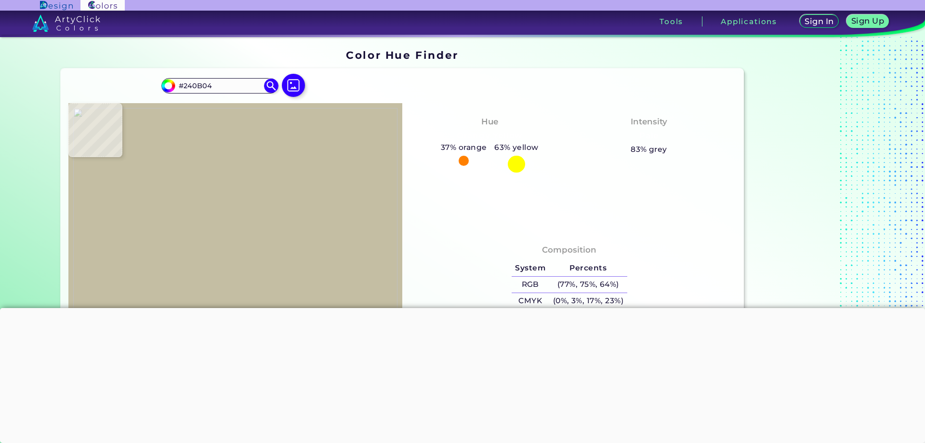
type input "#250B06"
type input "#250b07"
type input "#250B07"
type input "#260b05"
type input "#260B05"
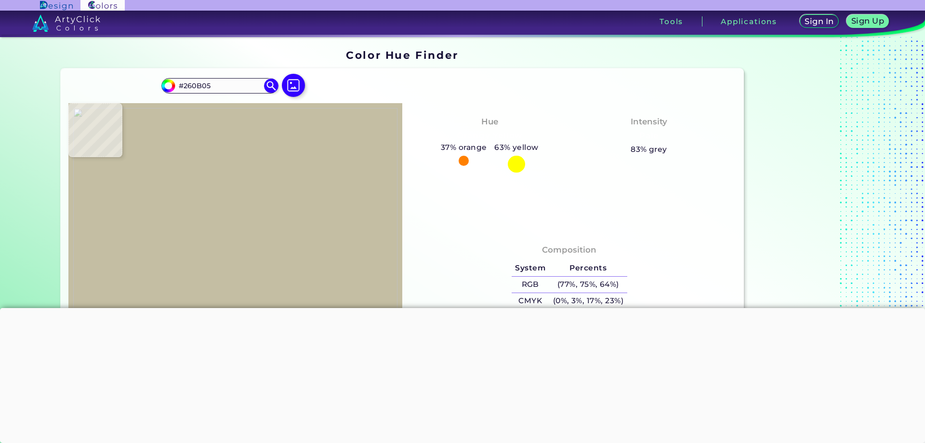
type input "#260b06"
type input "#260B06"
type input "#270b07"
type input "#270B07"
type input "#270c06"
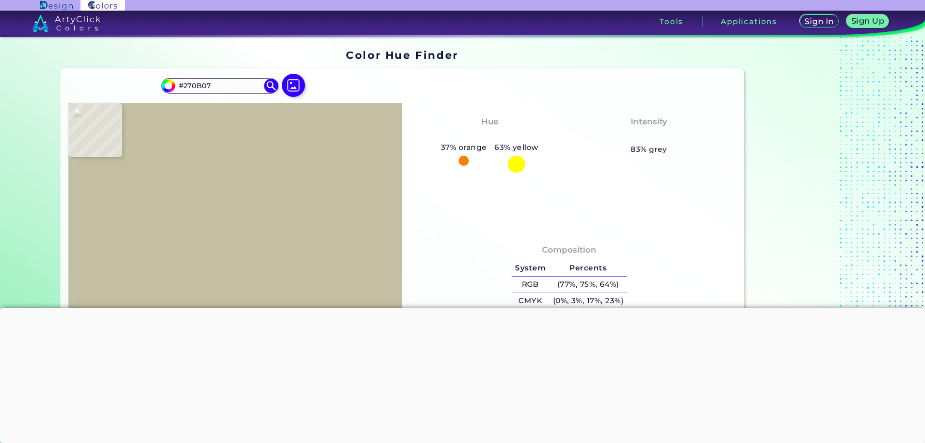
type input "#270C06"
type input "#290c07"
type input "#290C07"
type input "#2f0e08"
type input "#2F0E08"
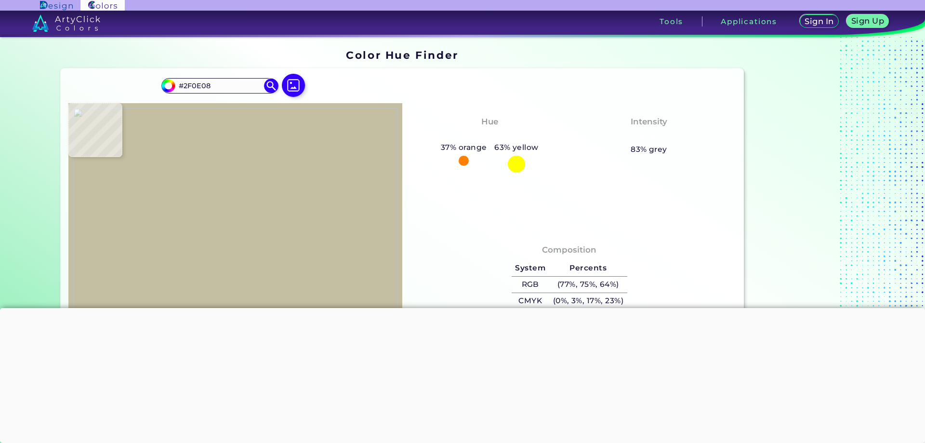
type input "#330f08"
type input "#330F08"
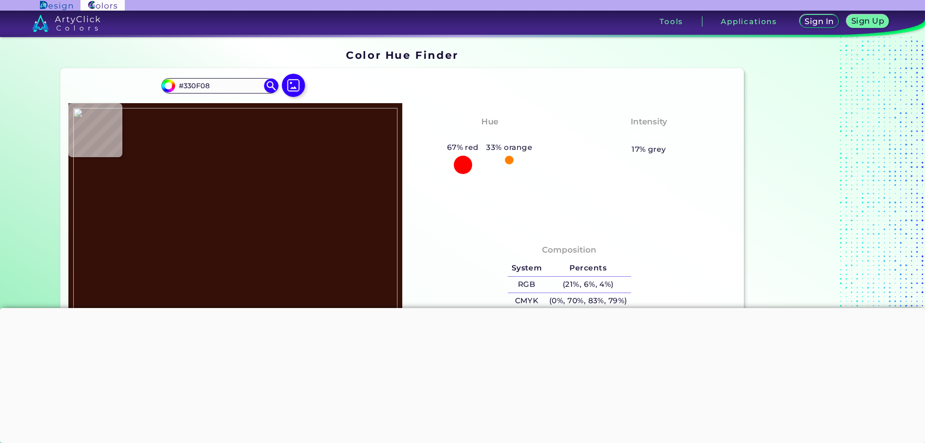
type input "#351009"
type input "#371109"
type input "#3c120a"
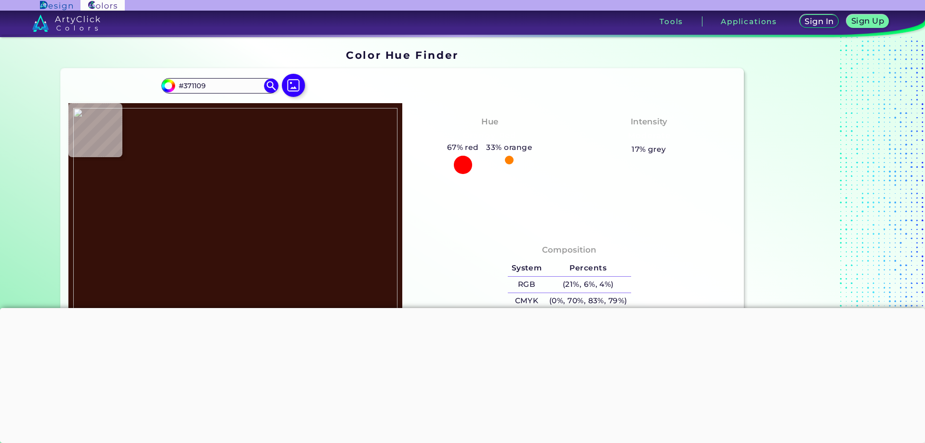
type input "#3C120A"
type input "#3e130a"
type input "#3E130A"
type input "#3f130a"
type input "#3F130A"
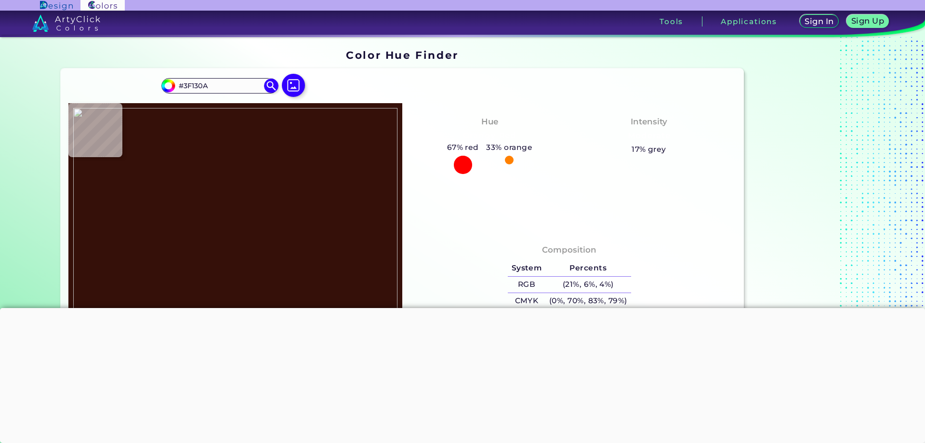
type input "#41140a"
type input "#41140A"
type input "#43140b"
type input "#43140B"
type input "#44150b"
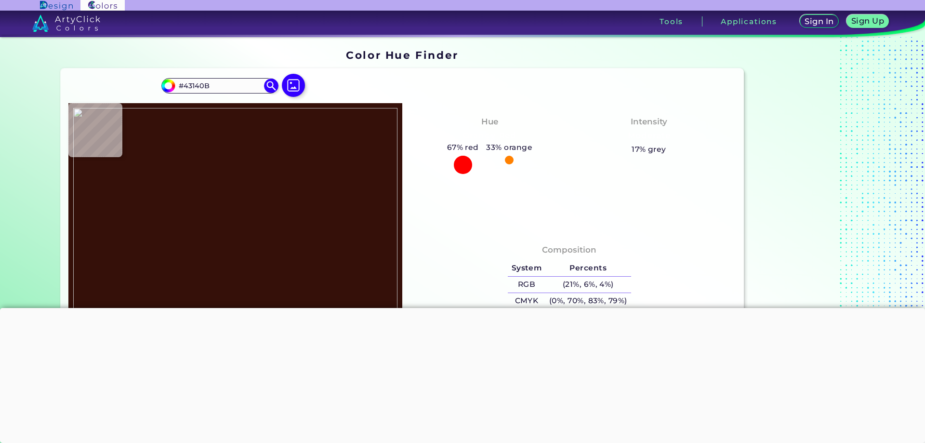
type input "#44150B"
type input "#45150b"
type input "#45150B"
type input "#47160b"
type input "#47160B"
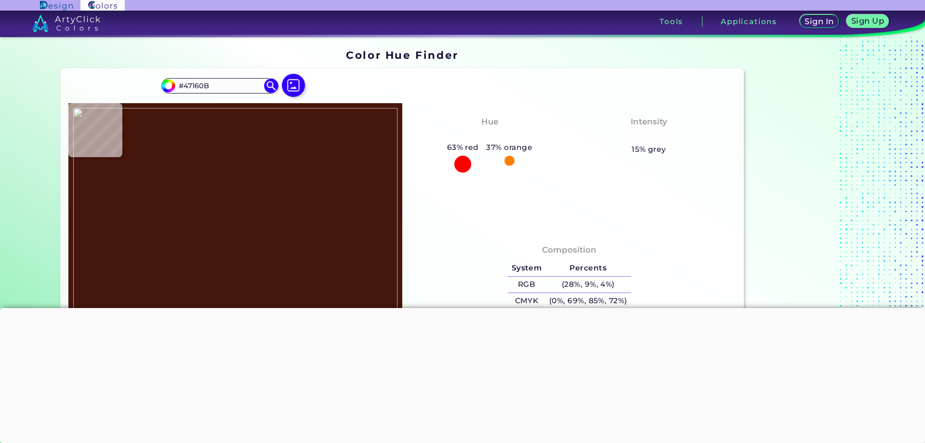
type input "#46150b"
type input "#46150B"
type input "#48160c"
type input "#48160C"
click at [347, 175] on img at bounding box center [235, 263] width 324 height 311
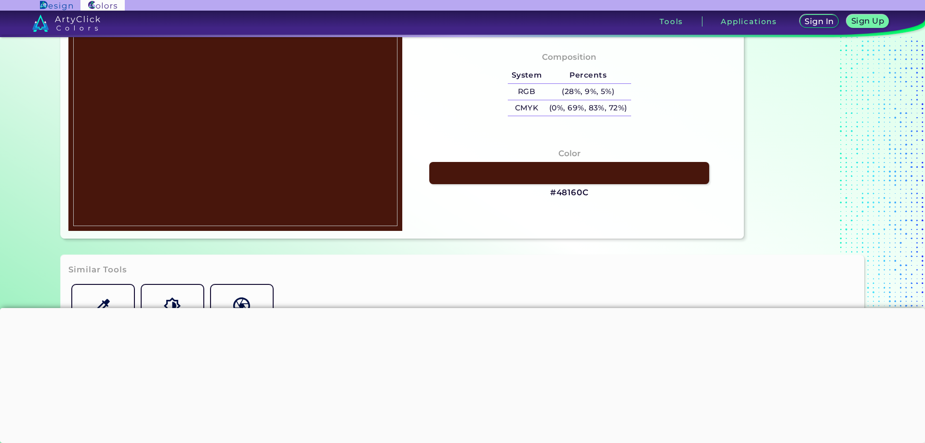
scroll to position [289, 0]
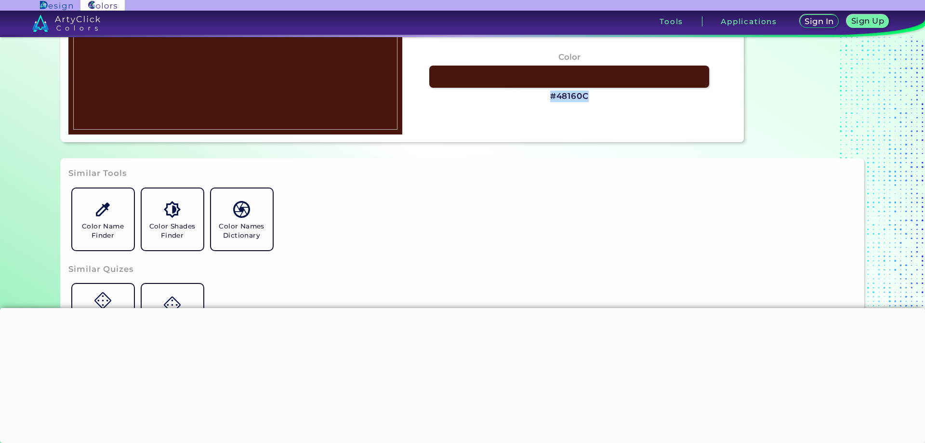
drag, startPoint x: 590, startPoint y: 97, endPoint x: 538, endPoint y: 98, distance: 52.5
click at [538, 98] on div "Color #48160C" at bounding box center [569, 76] width 318 height 61
copy h3 "#48160C"
